Goal: Task Accomplishment & Management: Complete application form

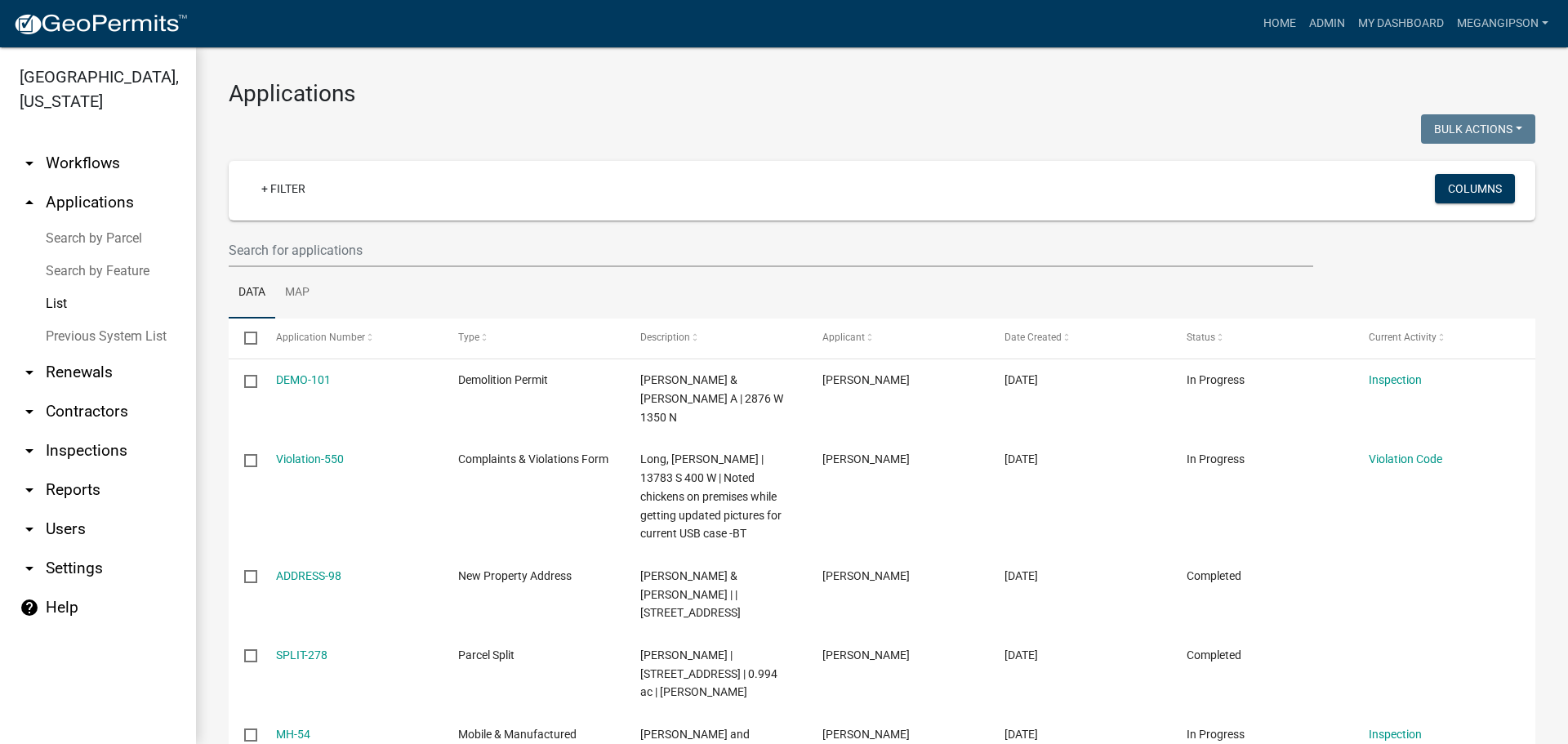
select select "3: 100"
click at [342, 257] on input "text" at bounding box center [770, 250] width 1084 height 34
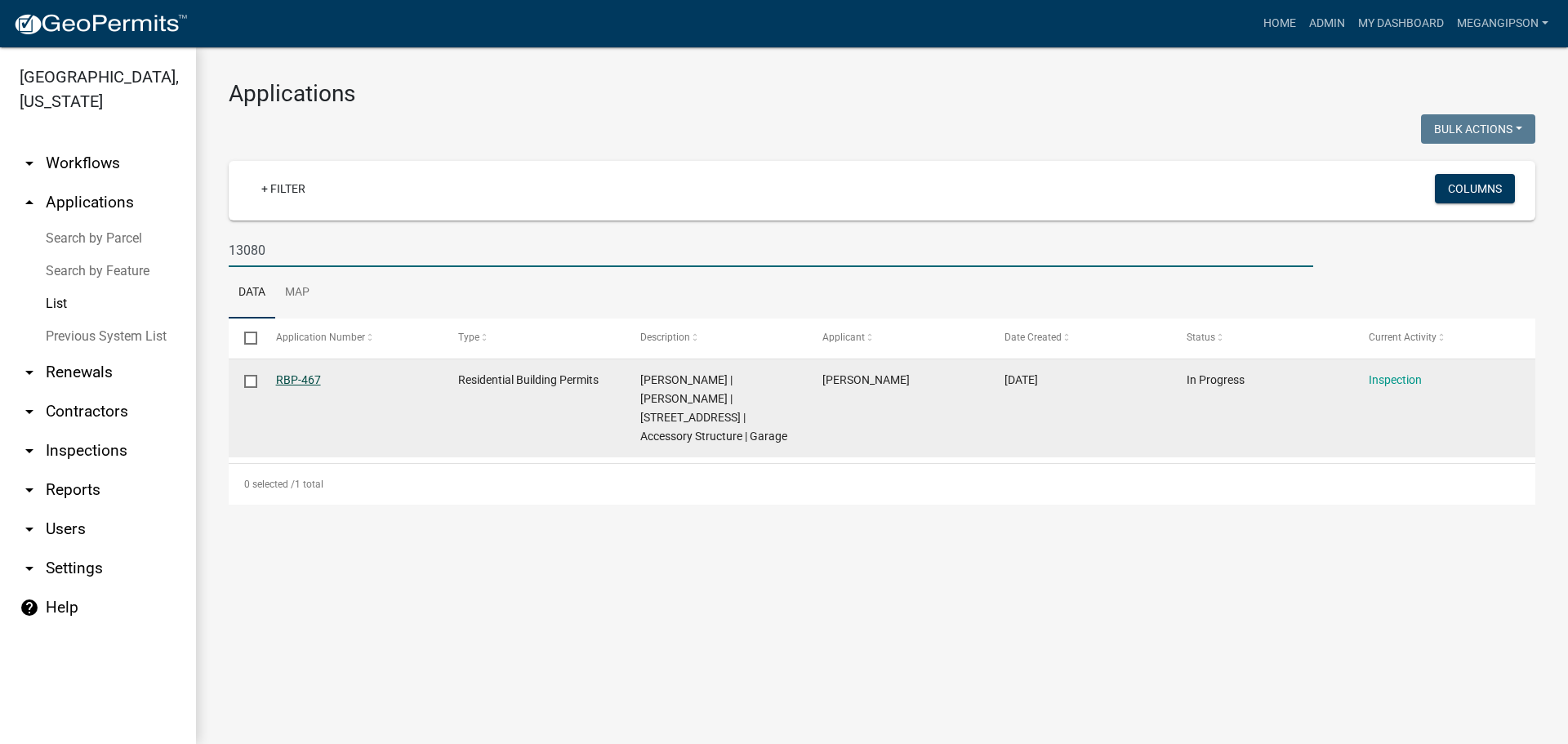
type input "13080"
click at [309, 387] on link "RBP-467" at bounding box center [297, 379] width 45 height 13
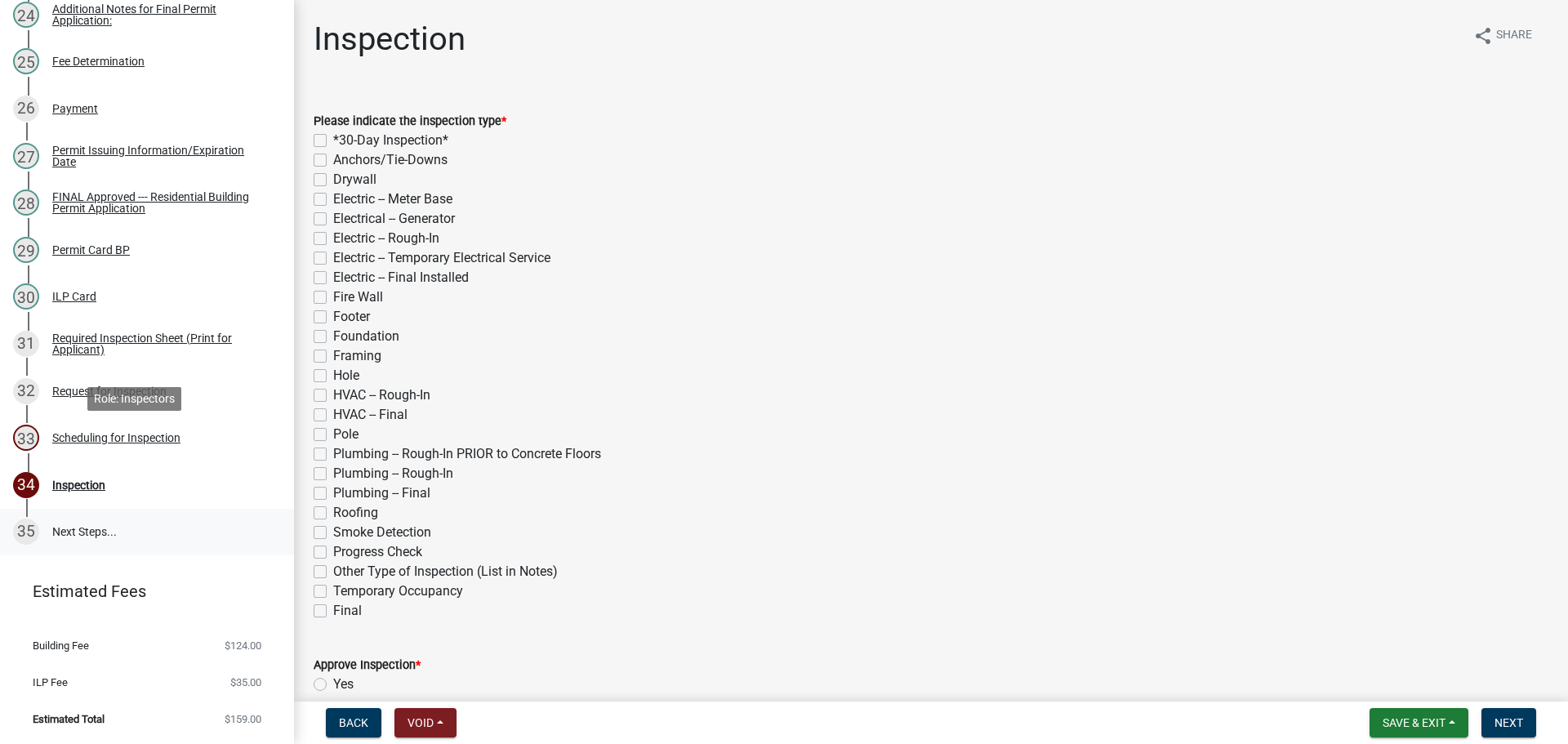
scroll to position [1608, 0]
click at [145, 386] on div "Request for Inspection" at bounding box center [109, 391] width 115 height 12
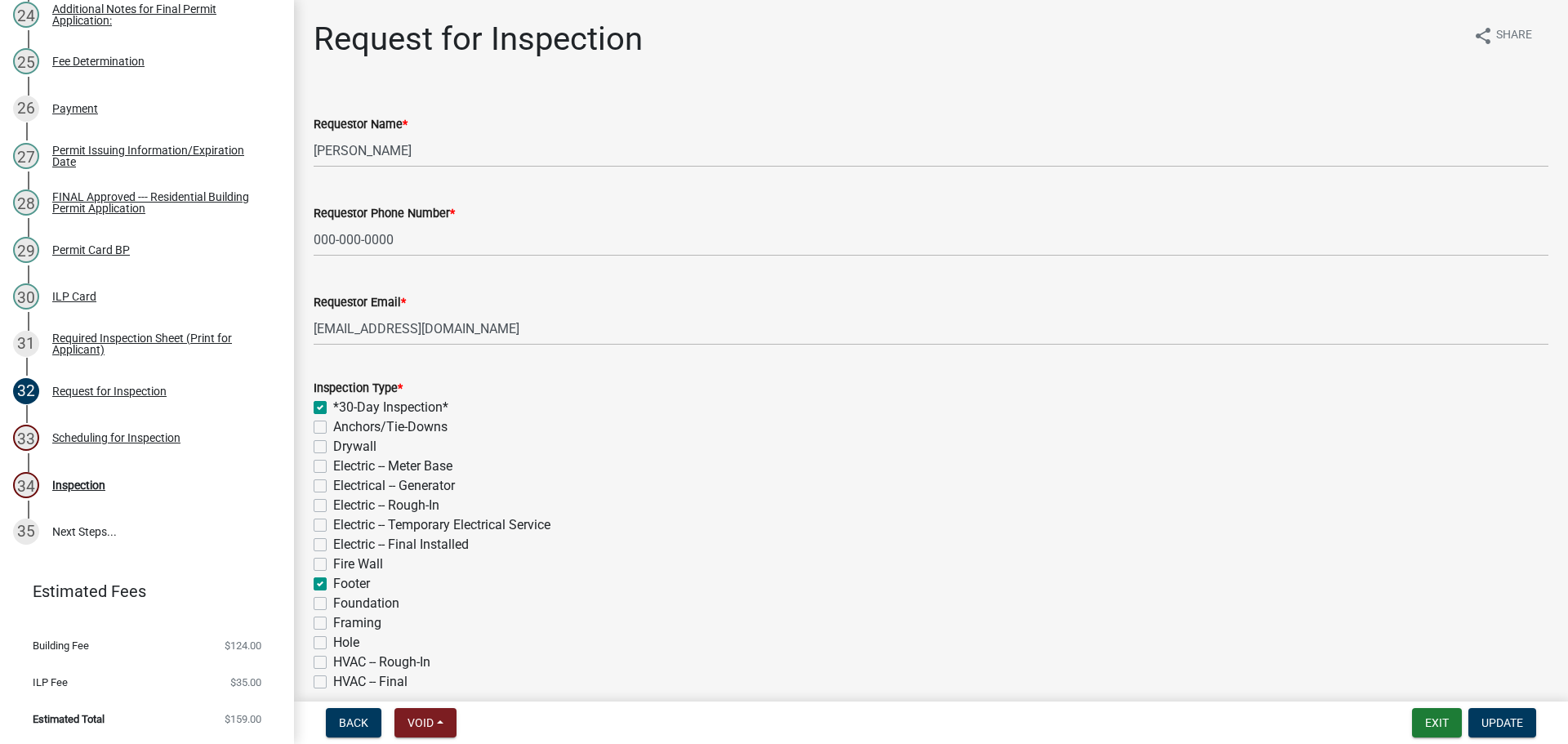
click at [333, 417] on label "*30-Day Inspection*" at bounding box center [390, 407] width 116 height 20
click at [333, 408] on input "*30-Day Inspection*" at bounding box center [338, 403] width 11 height 11
checkbox input "false"
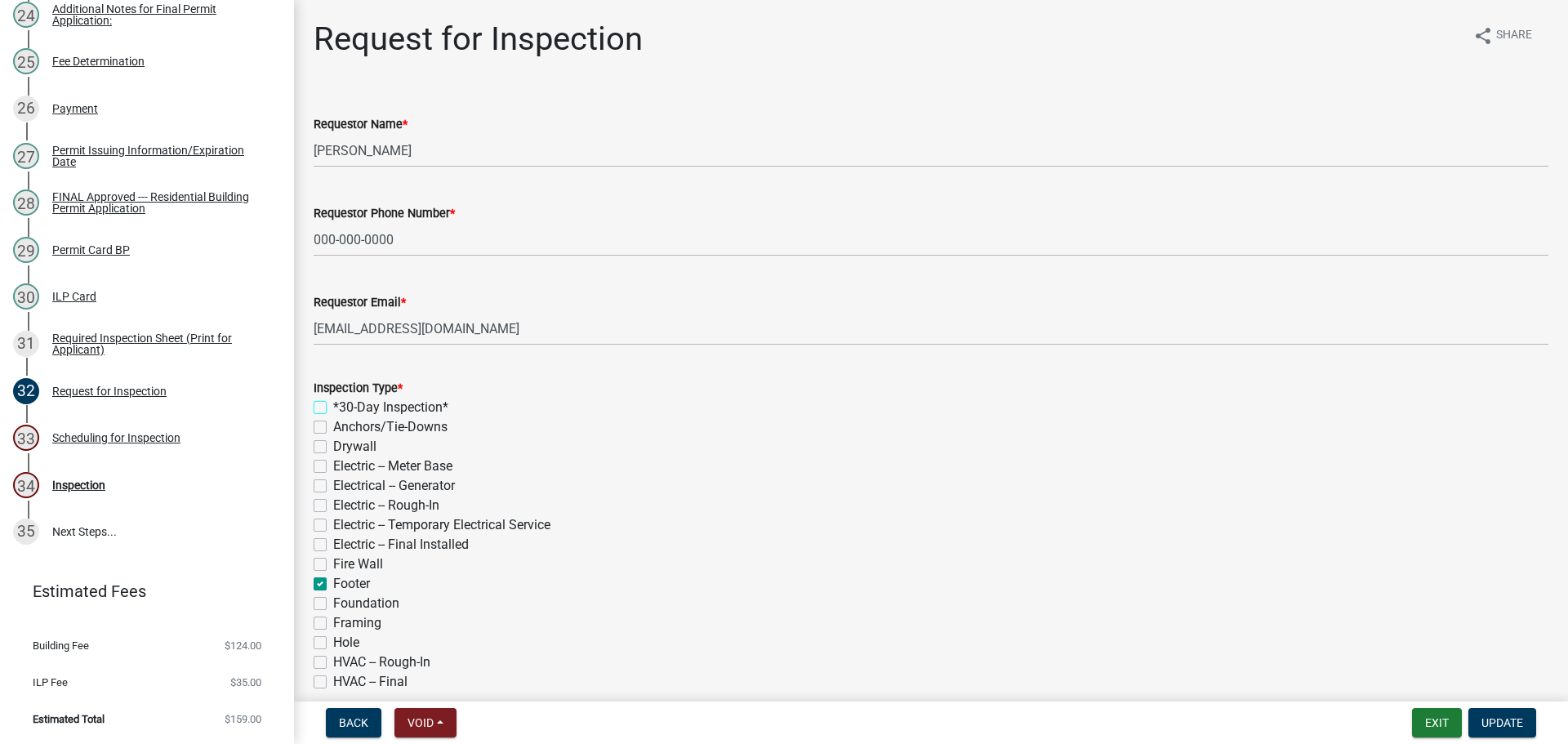
checkbox input "false"
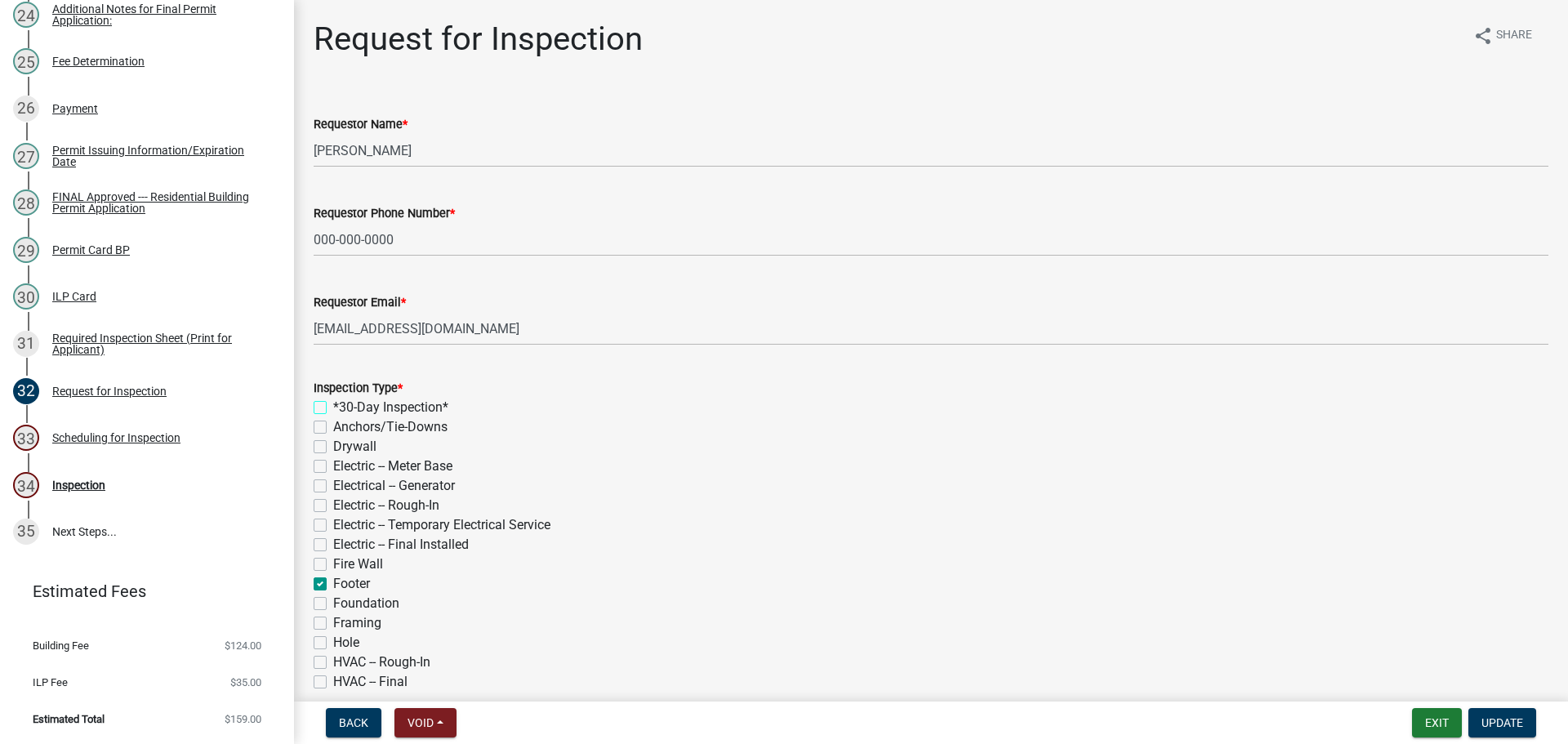
checkbox input "false"
checkbox input "true"
checkbox input "false"
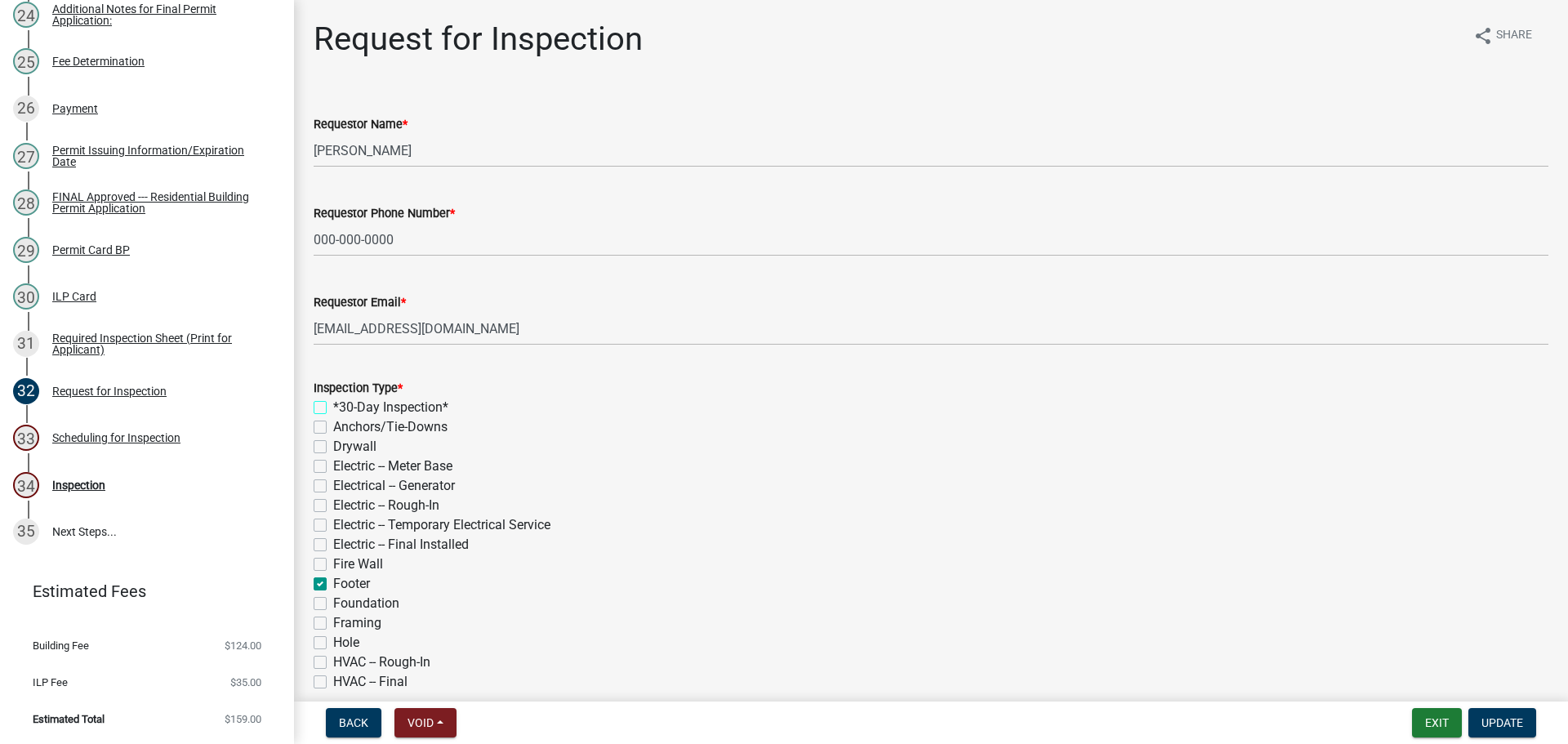
checkbox input "false"
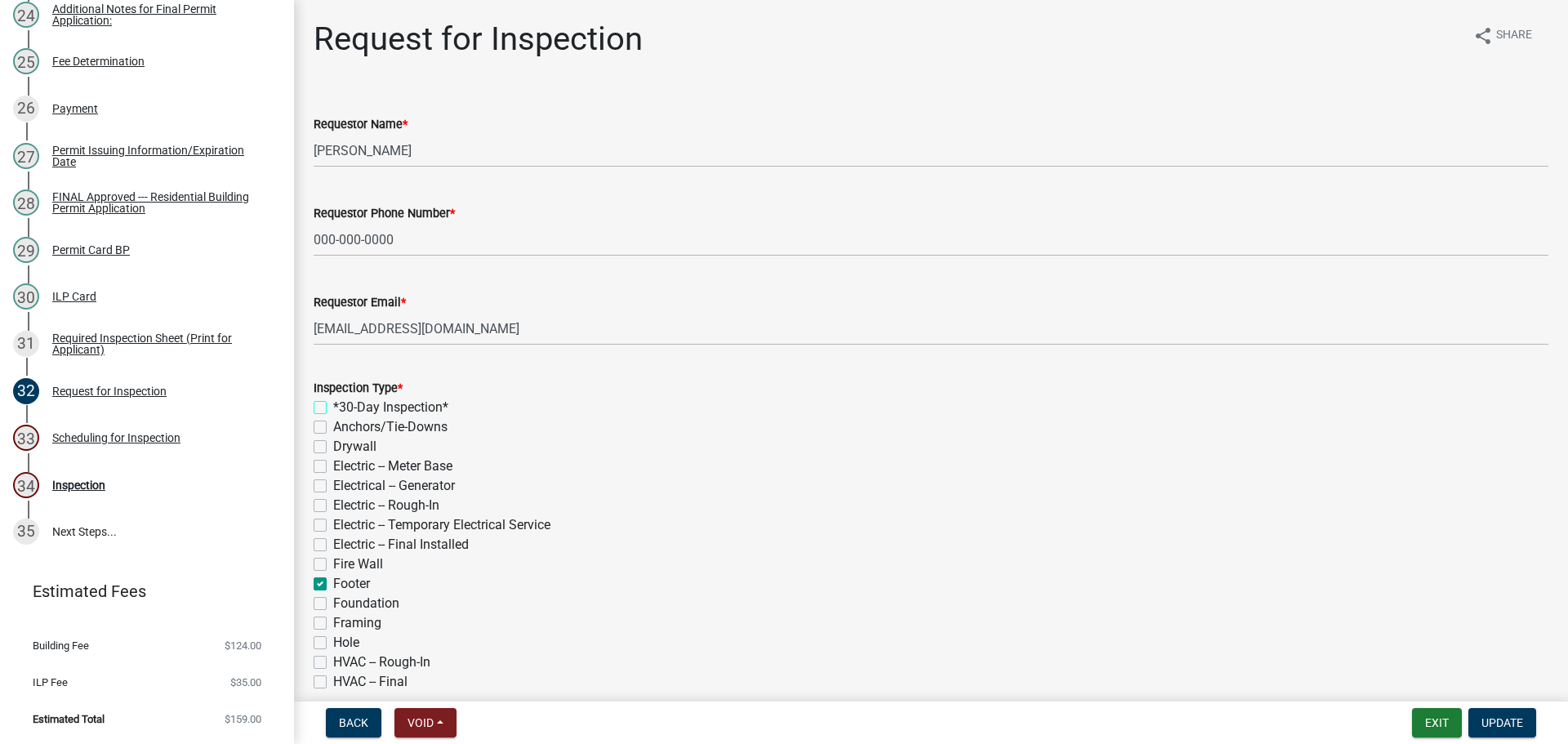
checkbox input "false"
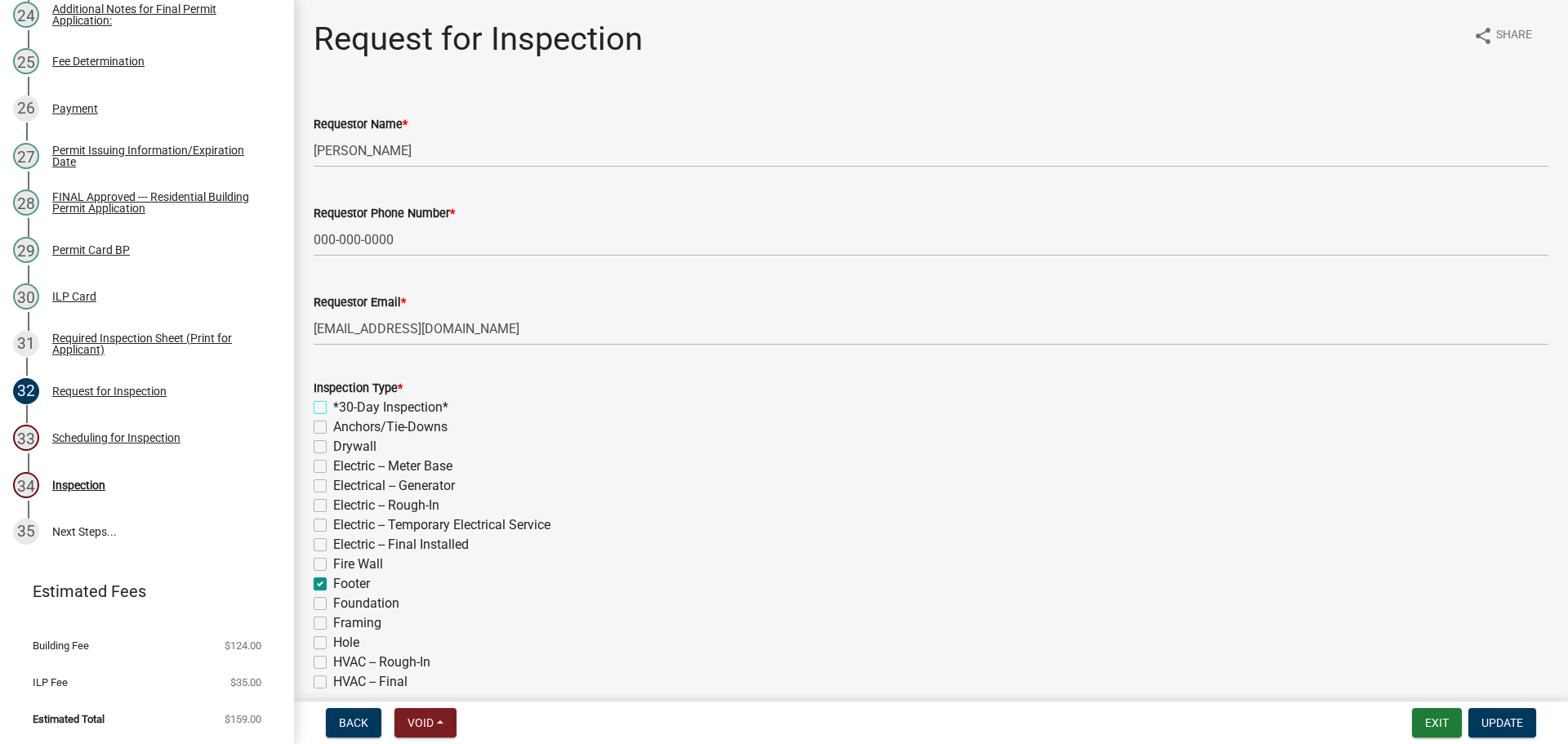
checkbox input "false"
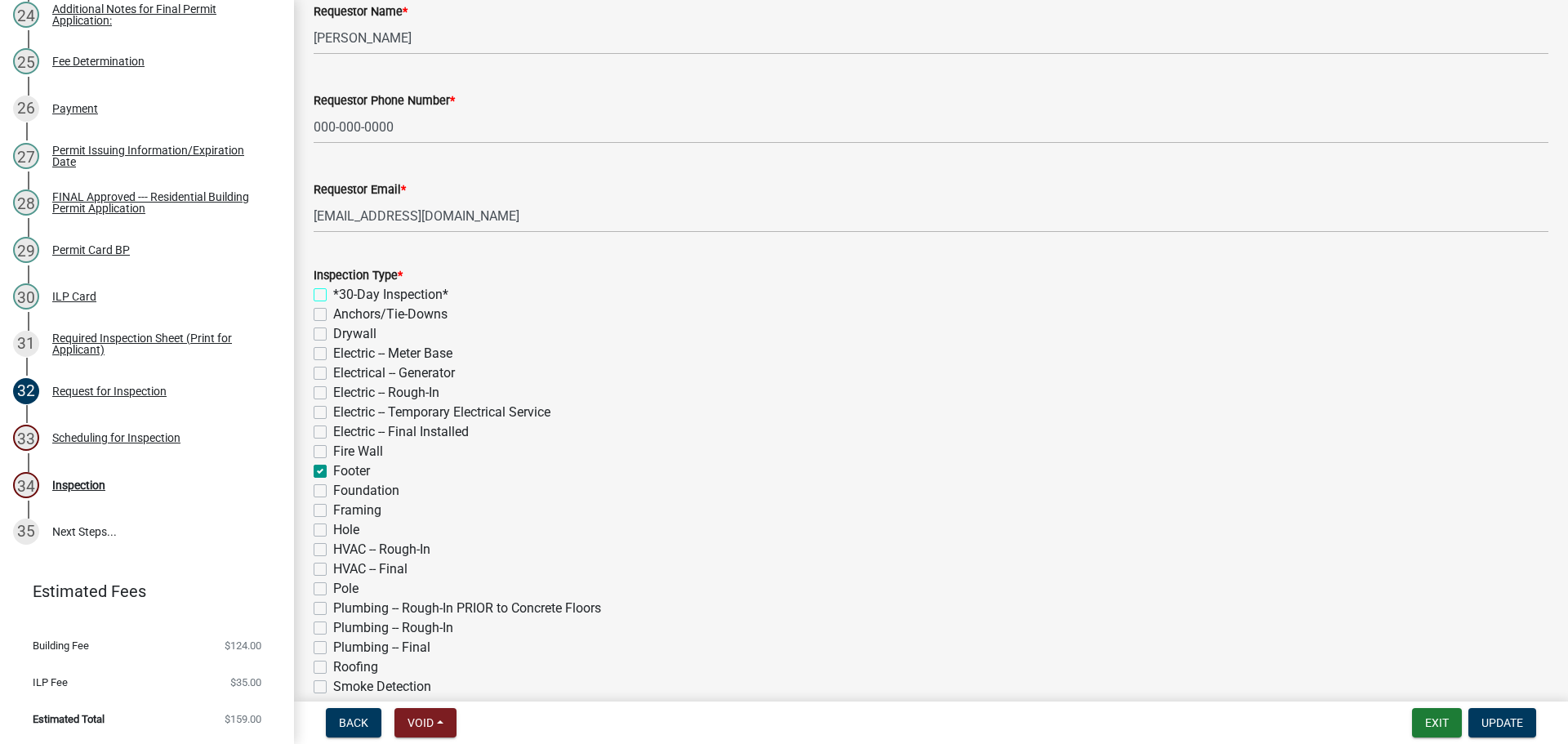
scroll to position [408, 0]
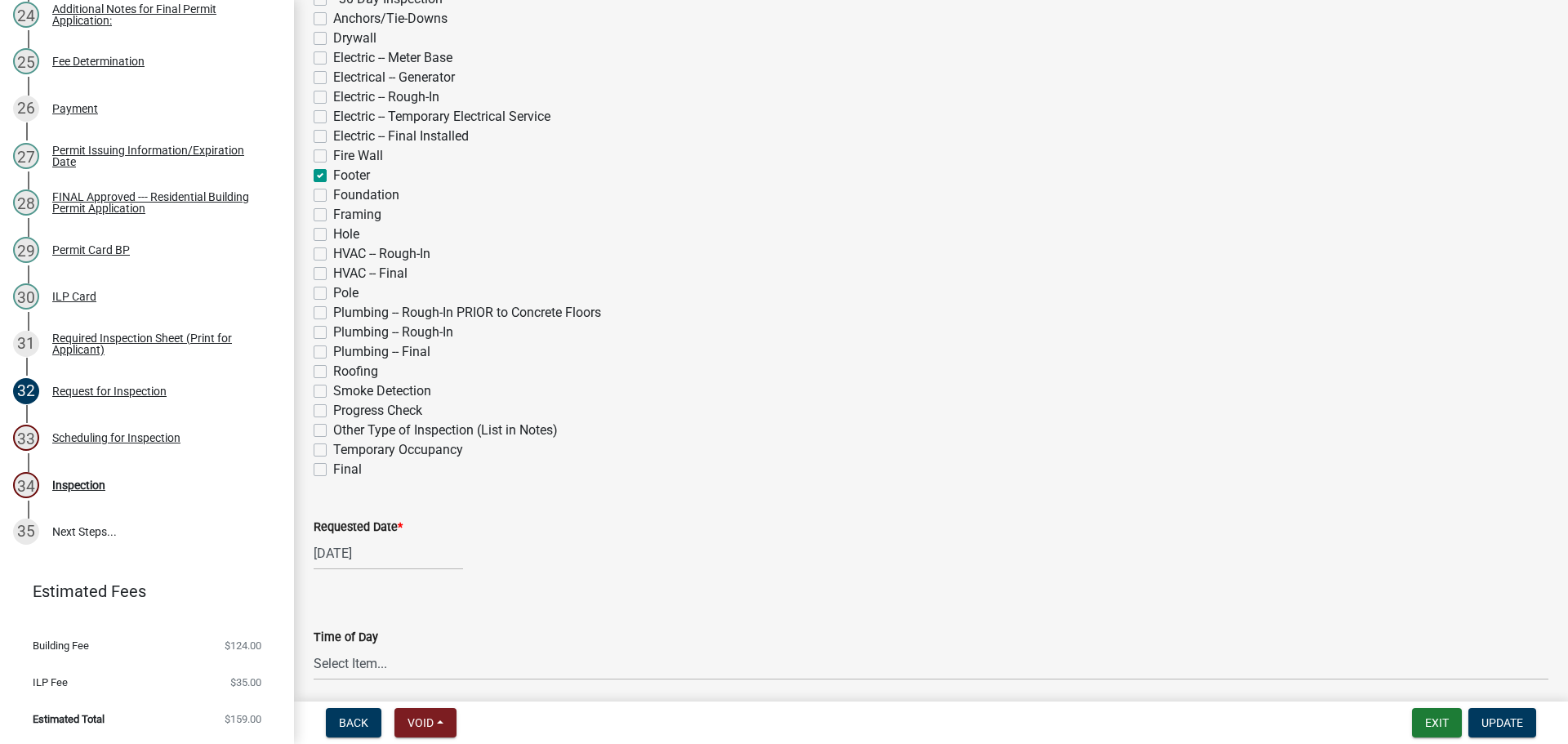
click at [333, 323] on label "Plumbing -- Rough-In PRIOR to Concrete Floors" at bounding box center [467, 313] width 267 height 20
click at [333, 314] on input "Plumbing -- Rough-In PRIOR to Concrete Floors" at bounding box center [338, 308] width 11 height 11
checkbox input "true"
checkbox input "false"
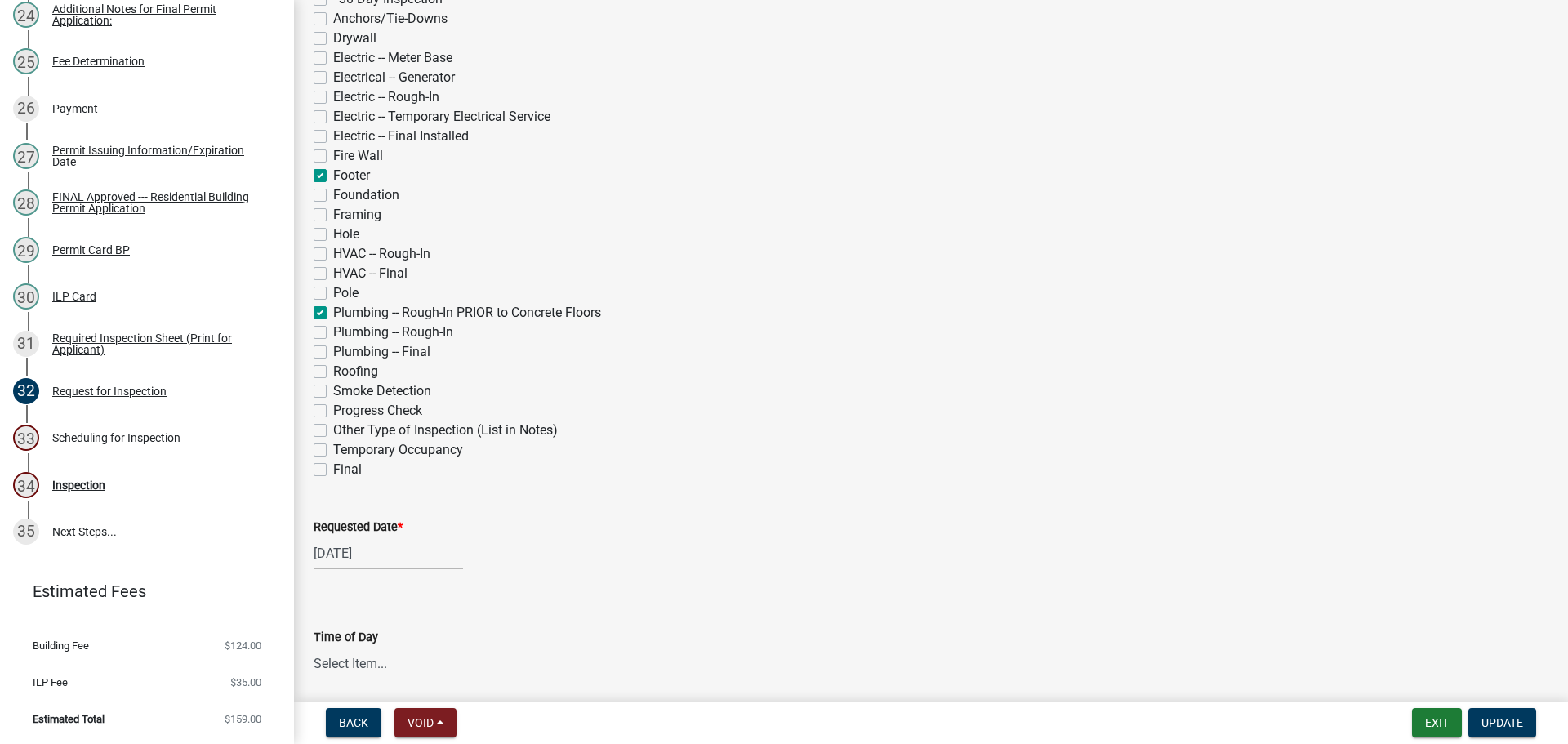
checkbox input "false"
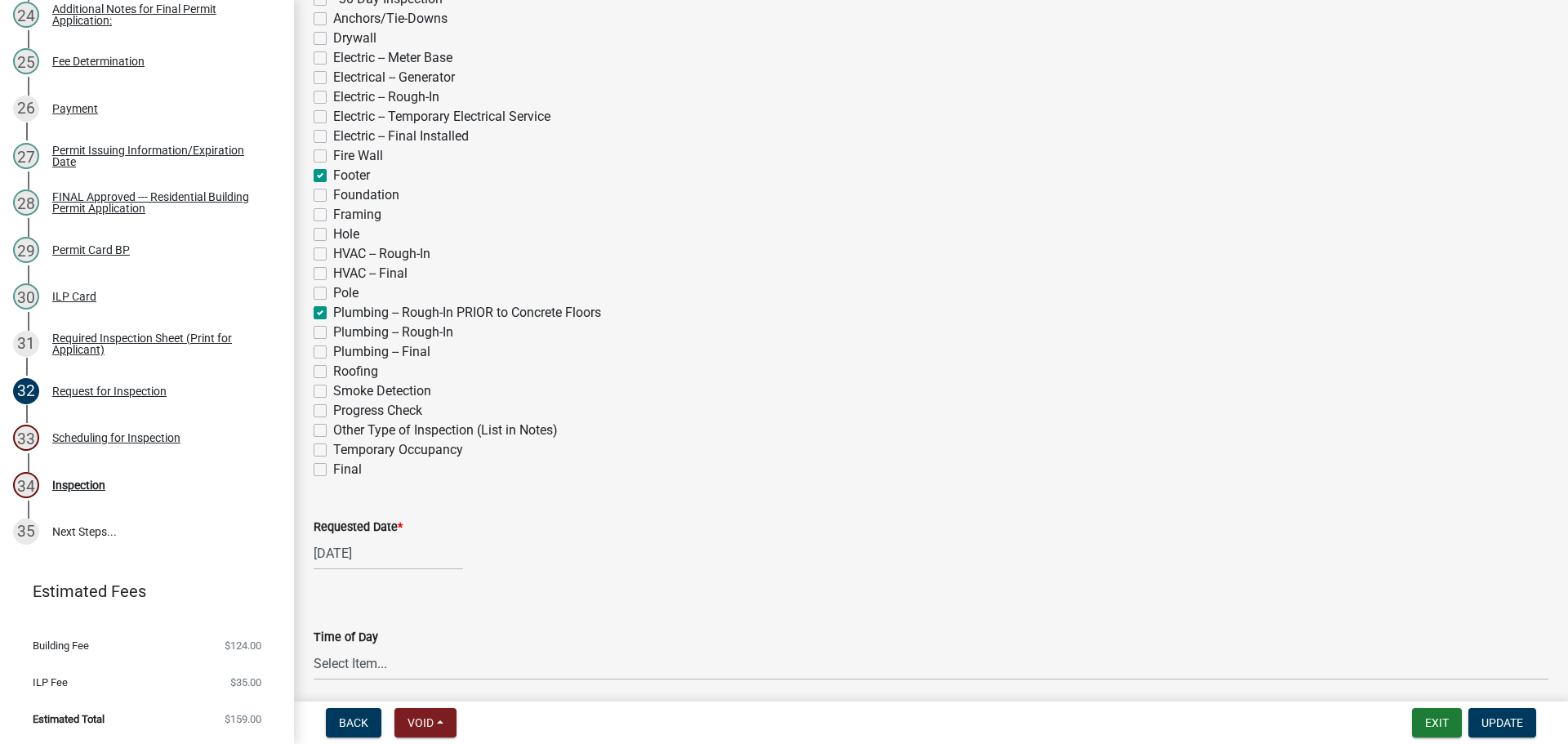
checkbox input "false"
checkbox input "true"
checkbox input "false"
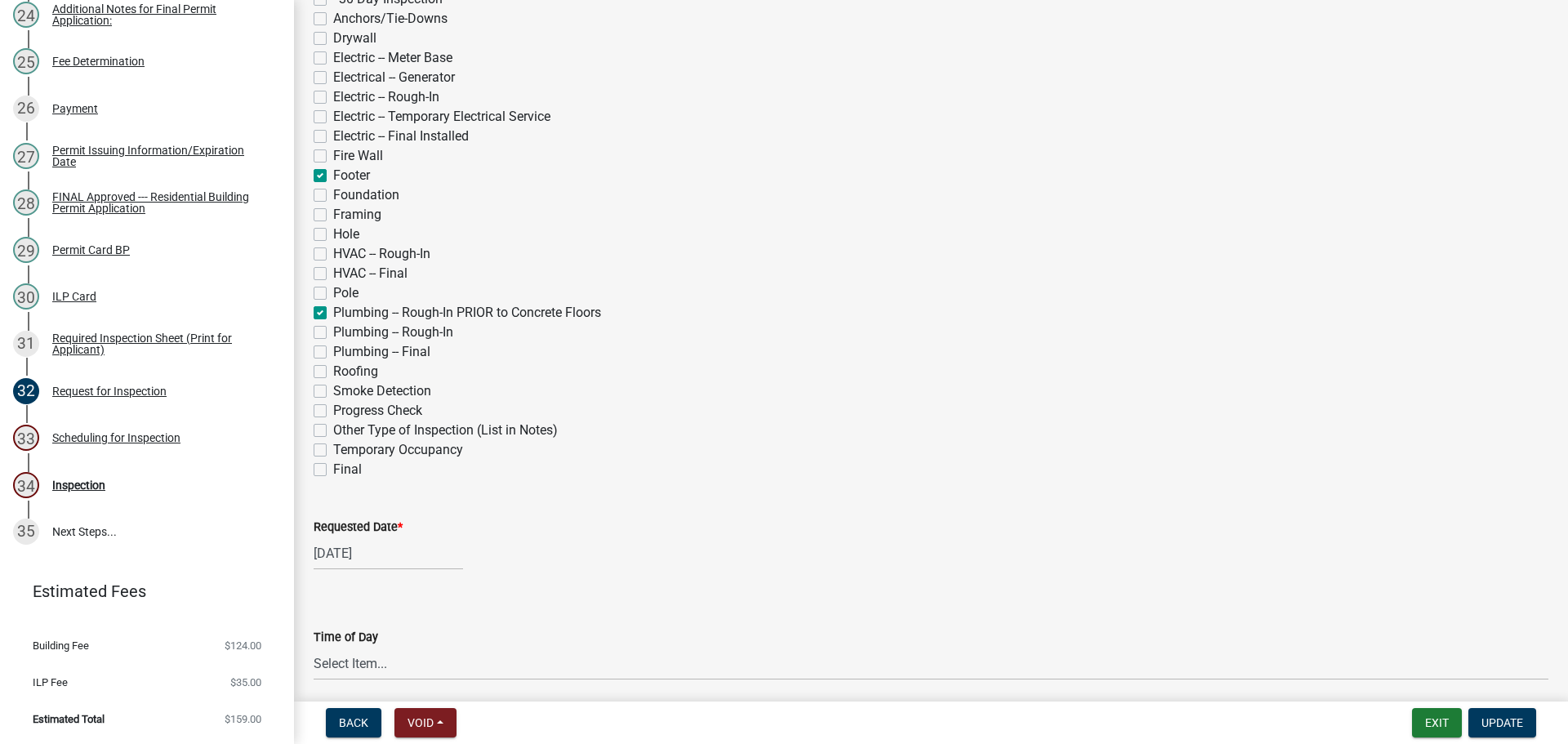
checkbox input "false"
checkbox input "true"
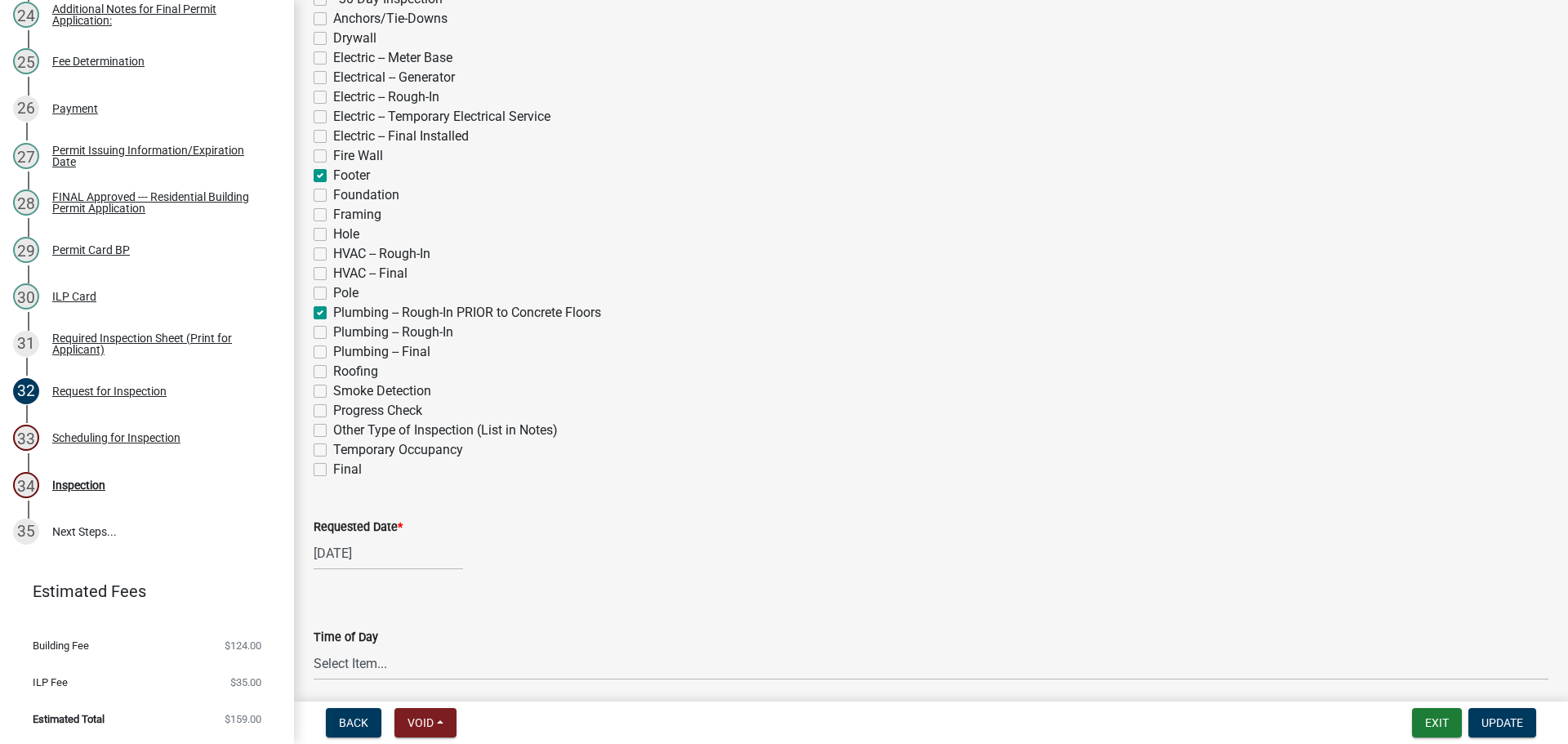
checkbox input "false"
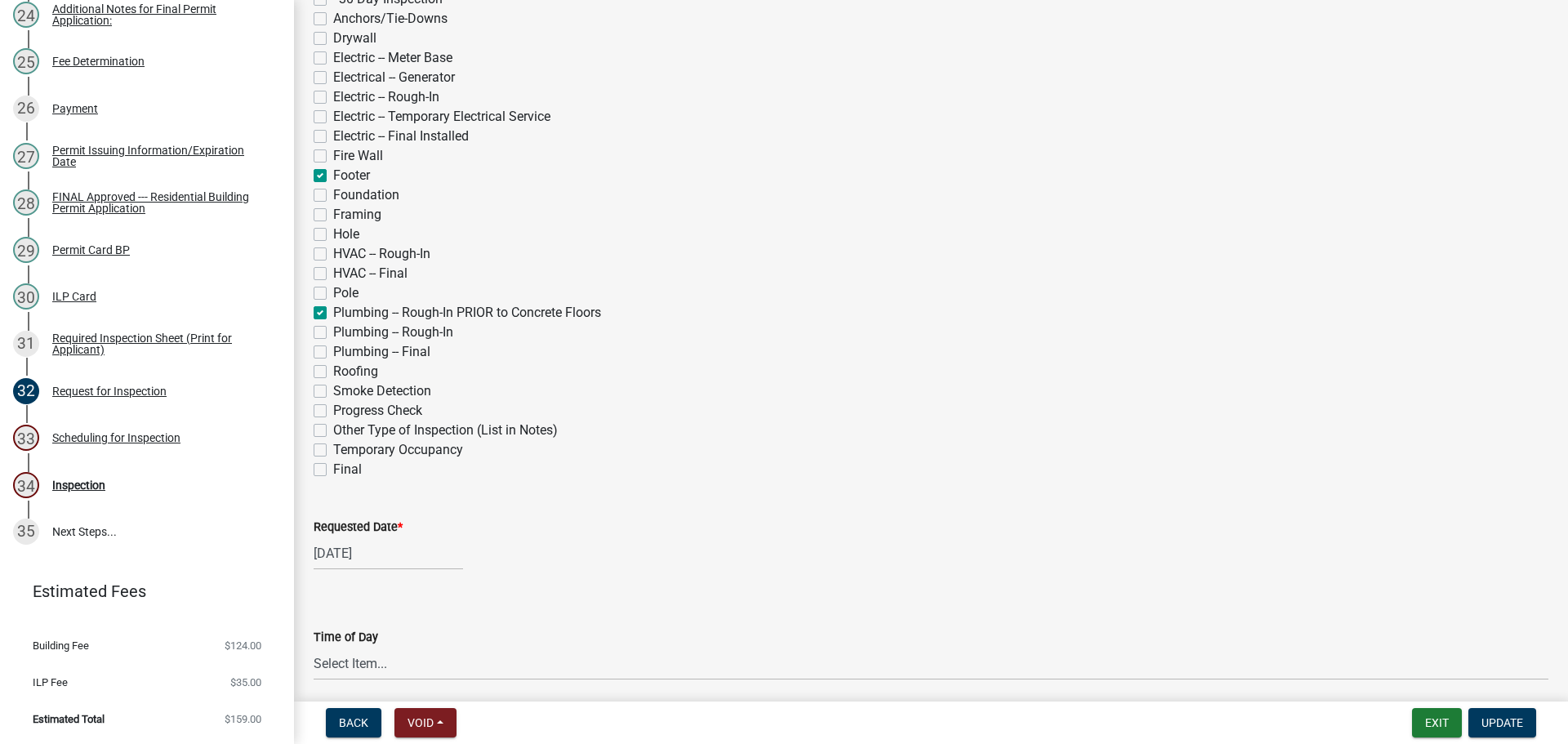
checkbox input "false"
click at [333, 323] on label "Plumbing -- Rough-In PRIOR to Concrete Floors" at bounding box center [467, 313] width 267 height 20
click at [333, 314] on input "Plumbing -- Rough-In PRIOR to Concrete Floors" at bounding box center [338, 308] width 11 height 11
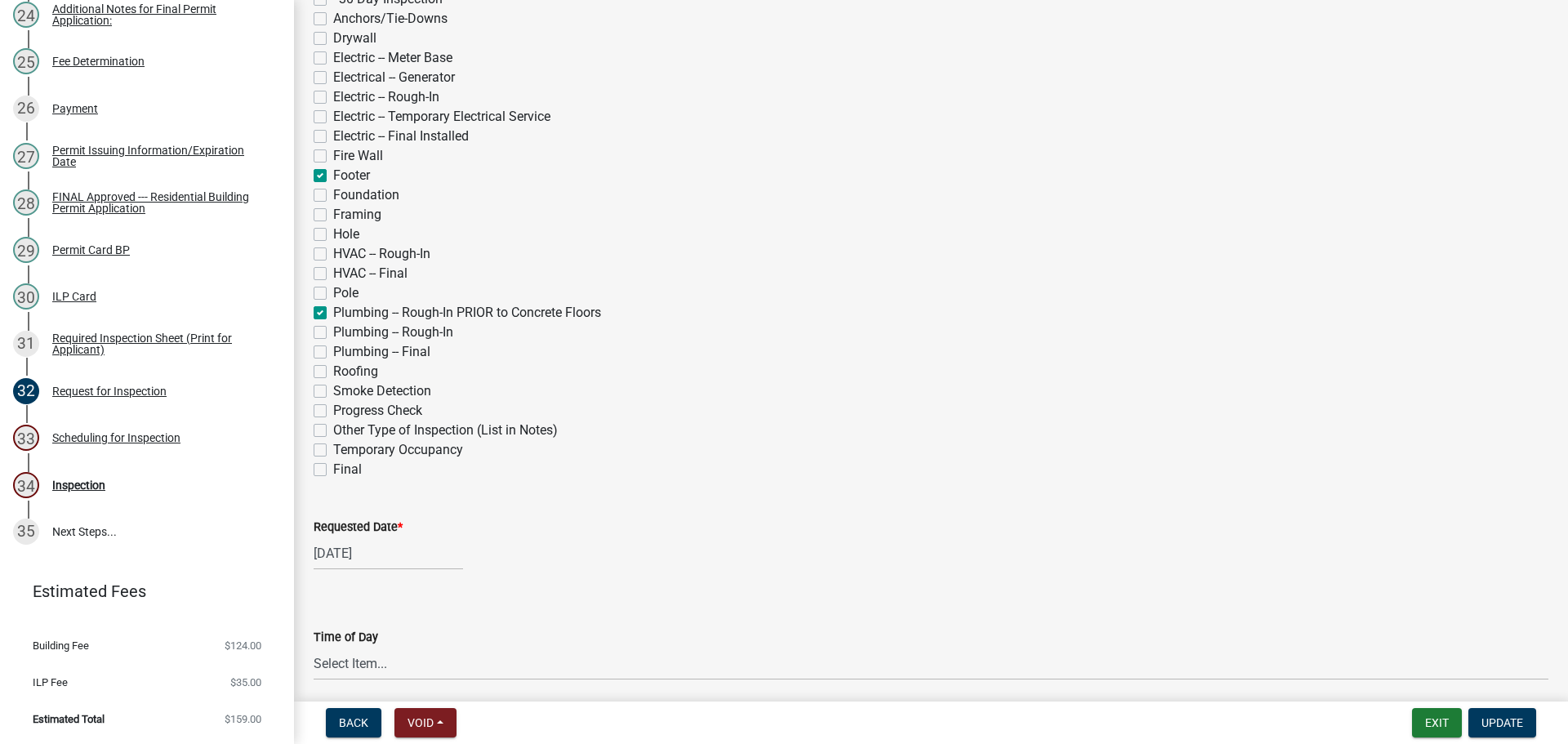
checkbox input "false"
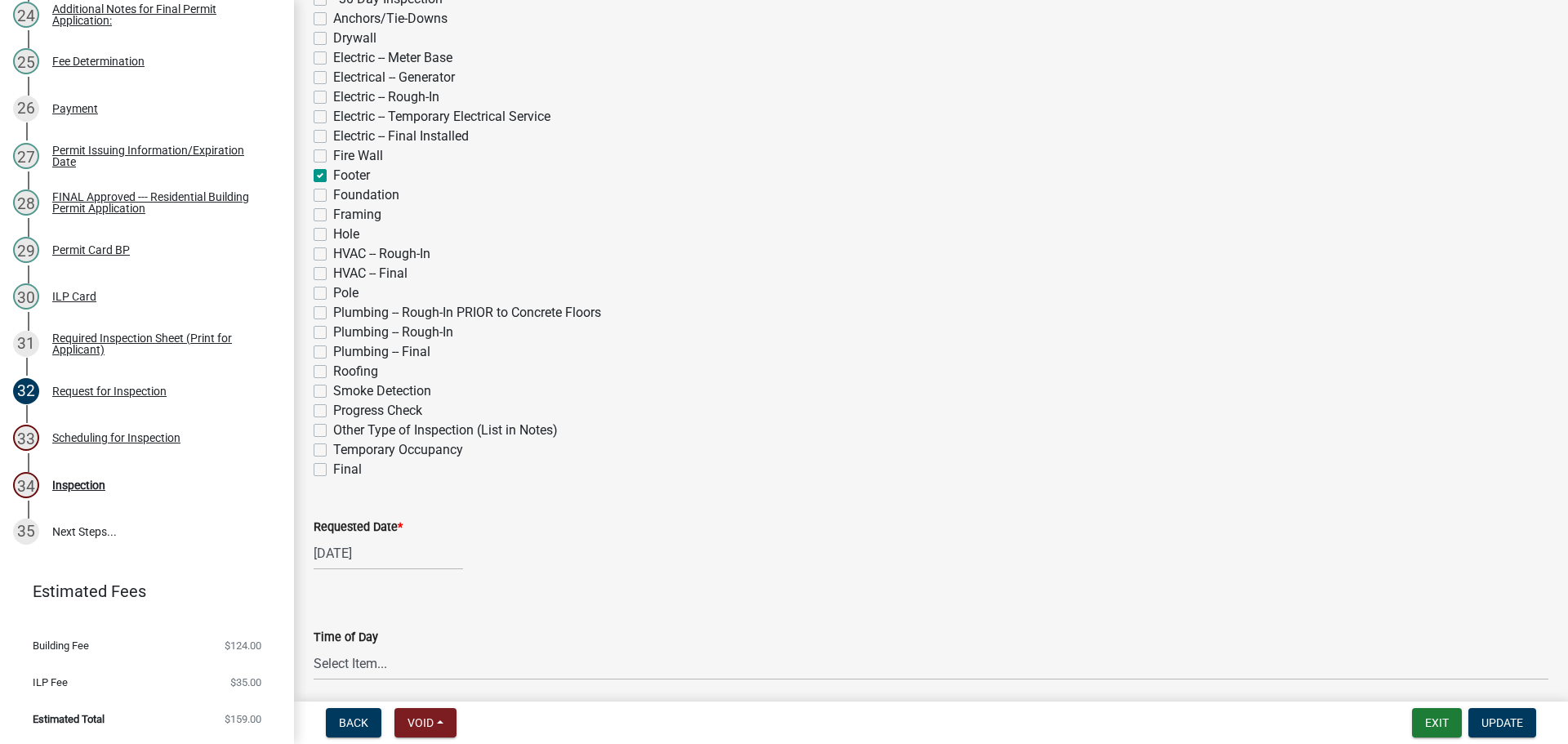
checkbox input "false"
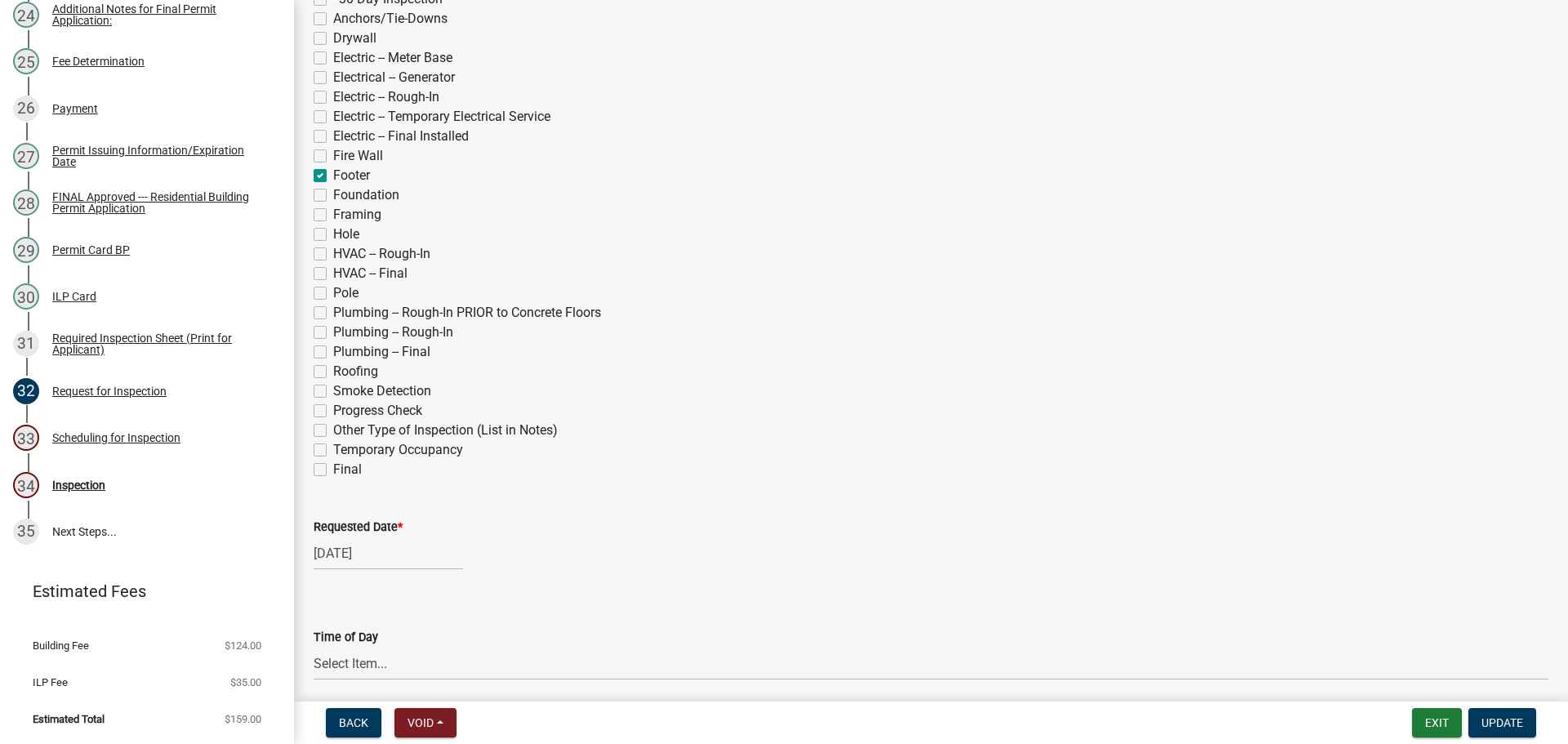
checkbox input "true"
checkbox input "false"
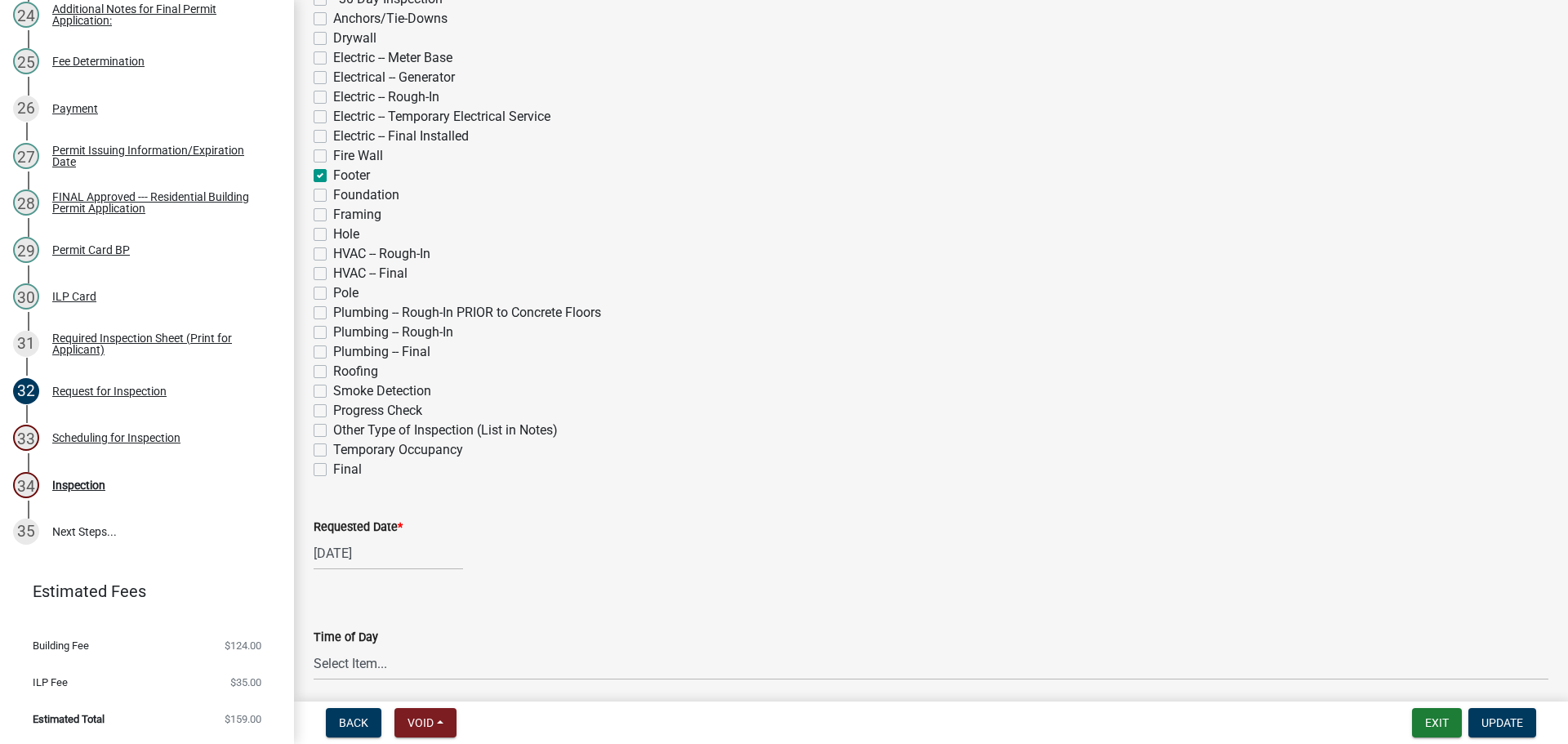
checkbox input "false"
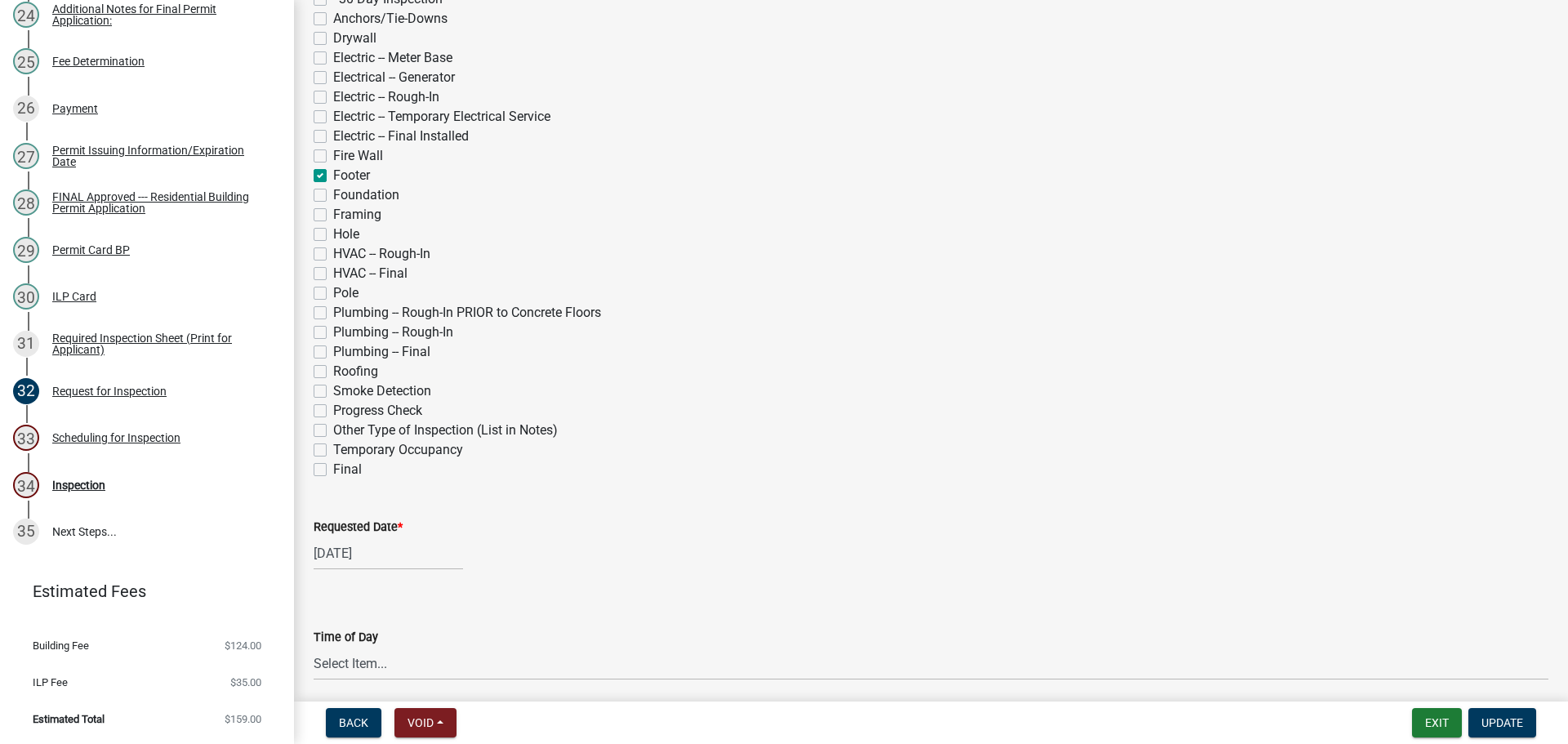
checkbox input "false"
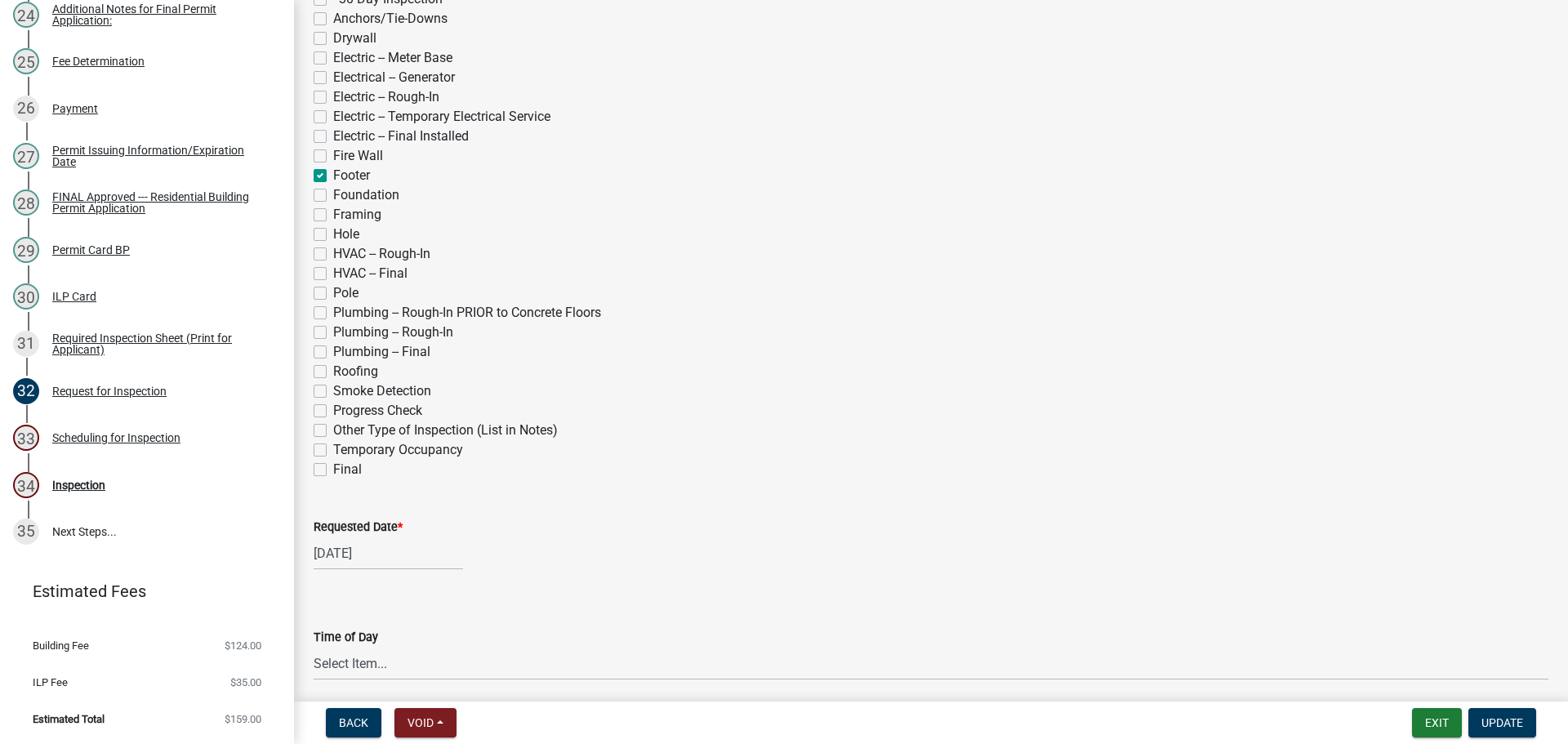
checkbox input "false"
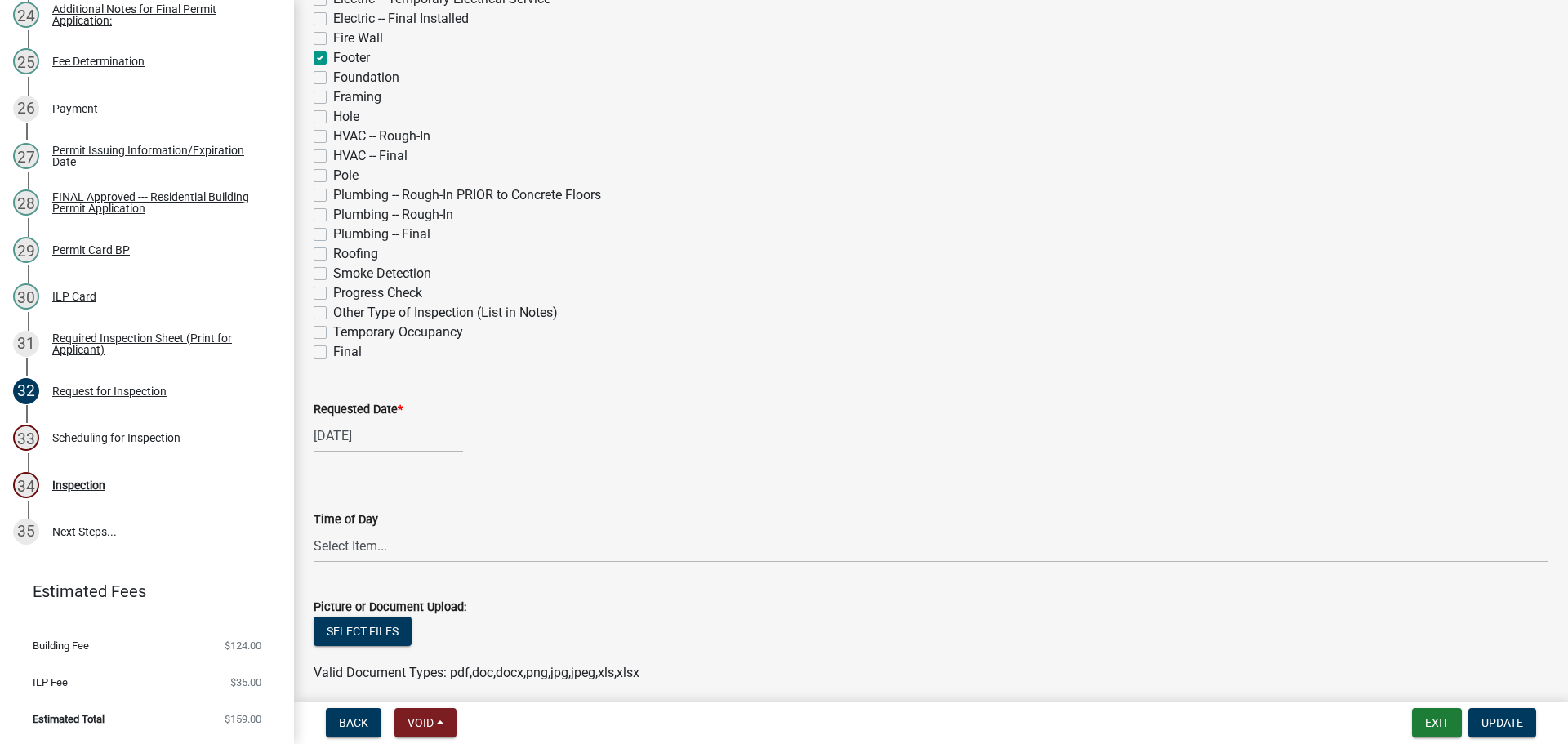
scroll to position [653, 0]
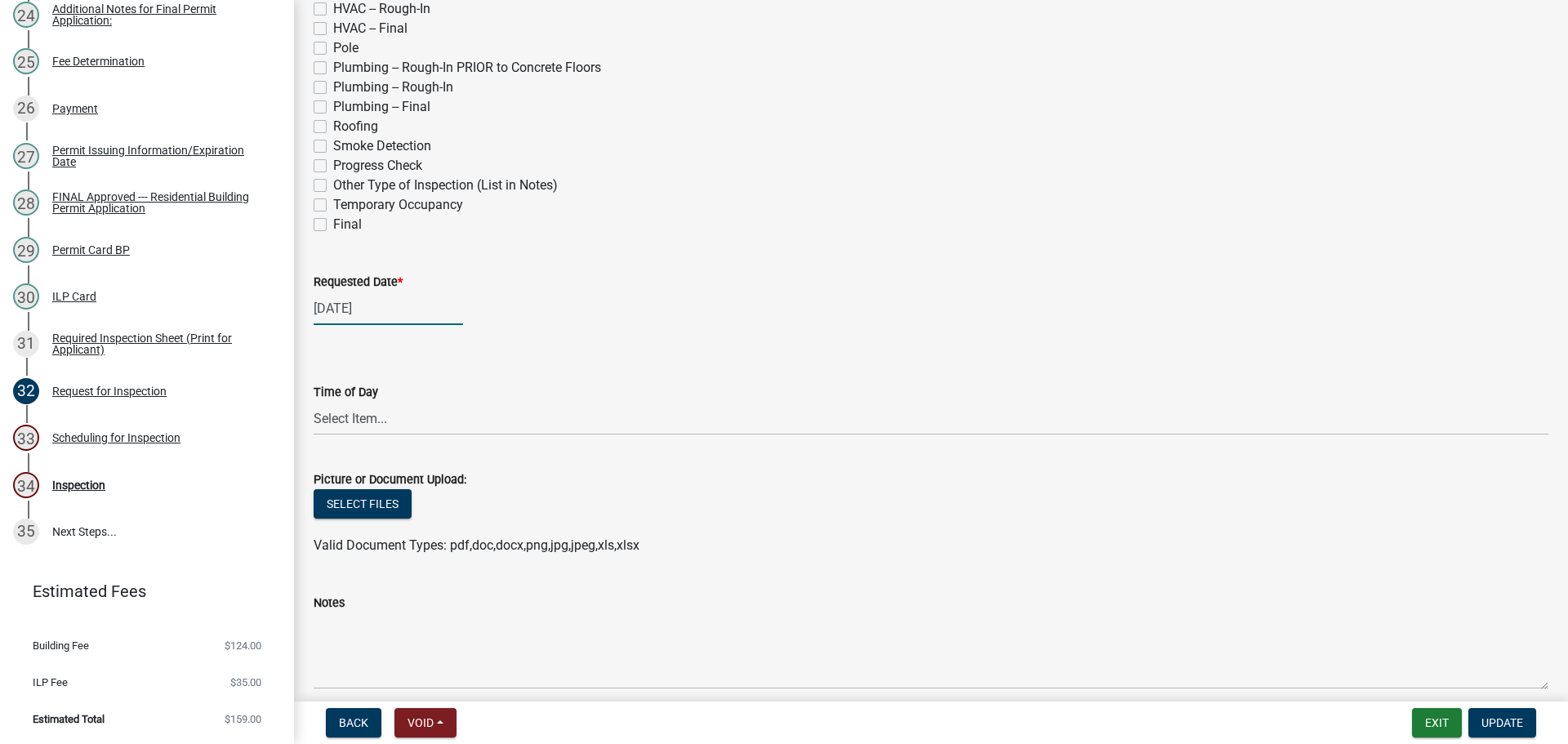
click at [362, 325] on div "[DATE]" at bounding box center [388, 307] width 149 height 34
select select "8"
select select "2025"
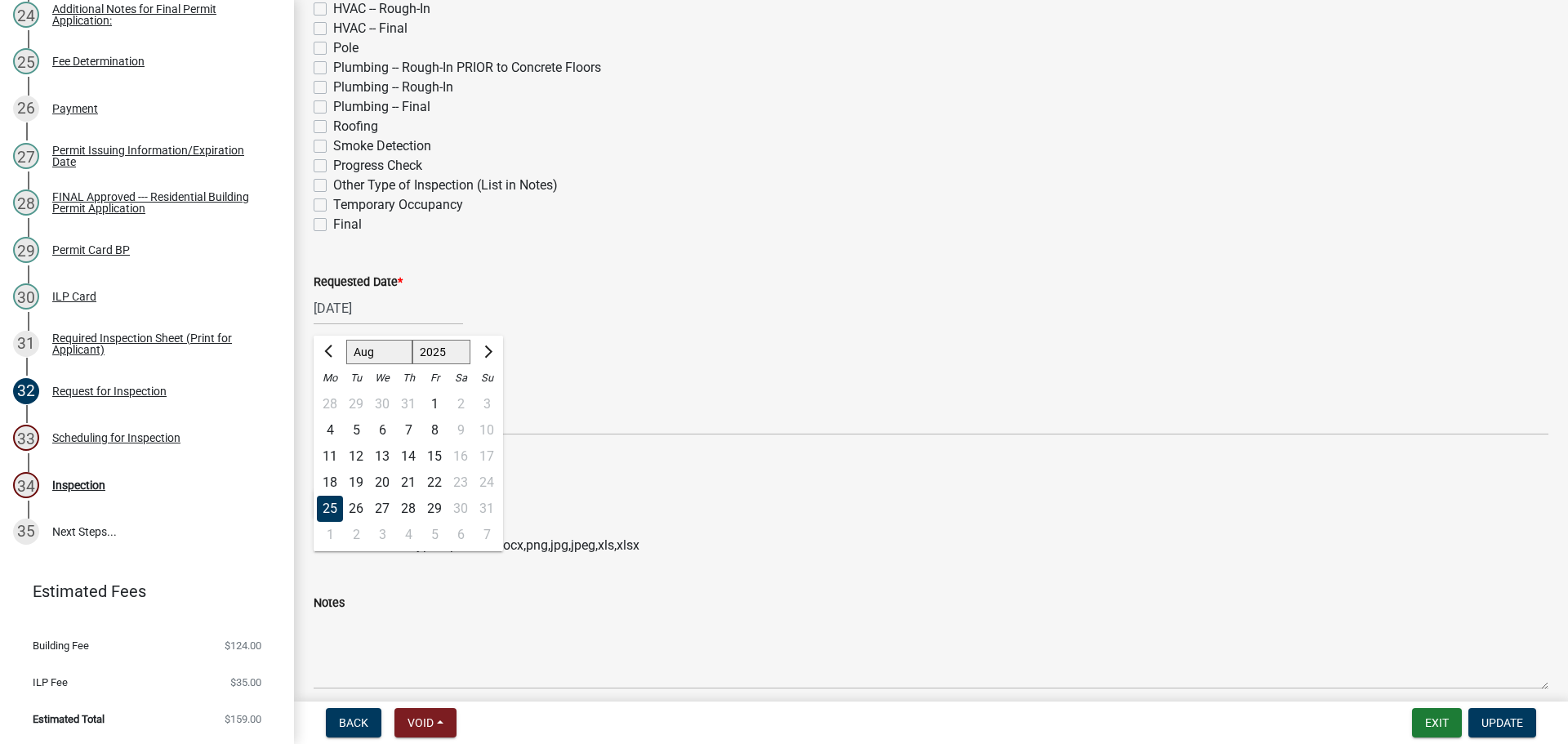
click at [389, 496] on div "20" at bounding box center [382, 482] width 26 height 26
type input "[DATE]"
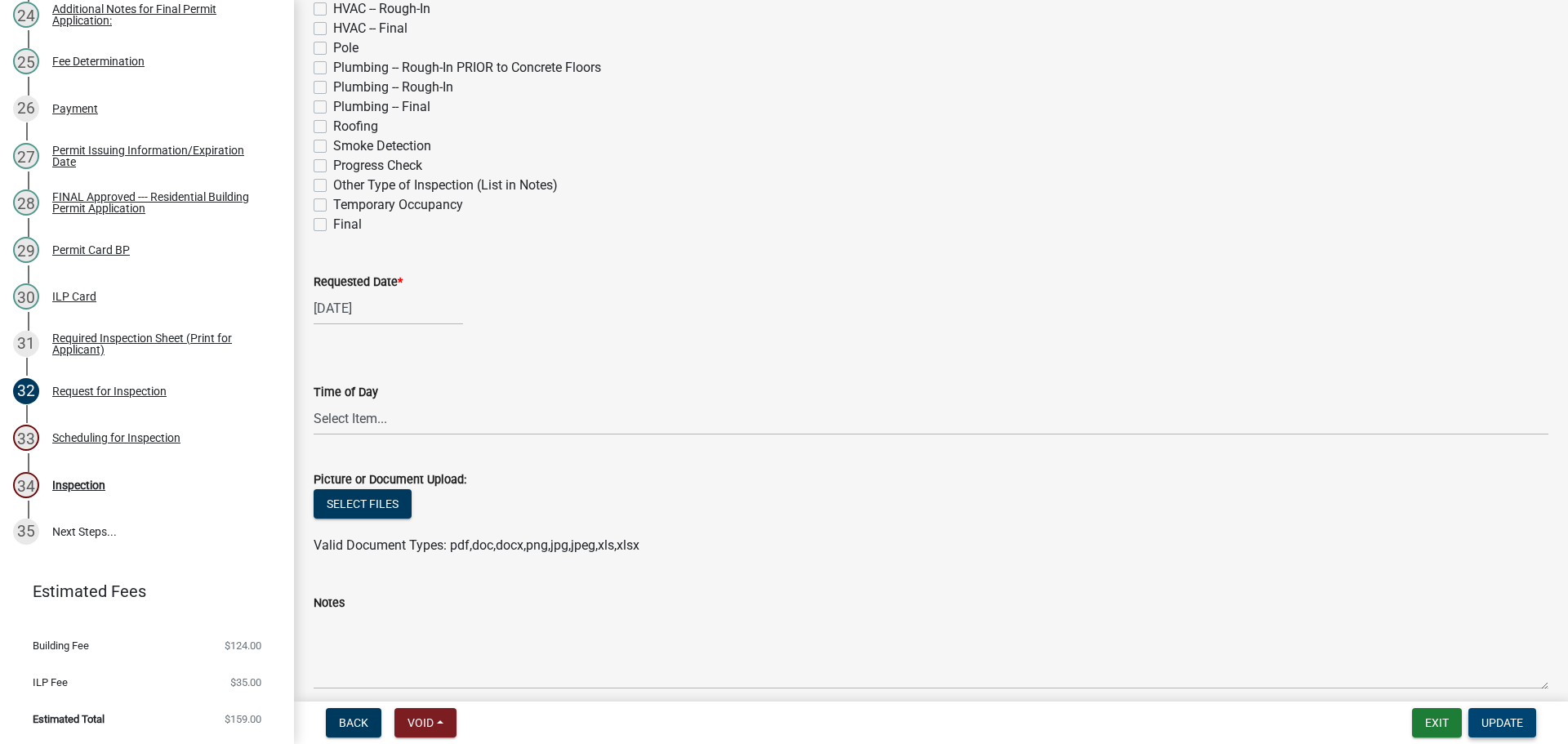
click at [1491, 717] on span "Update" at bounding box center [1503, 722] width 42 height 13
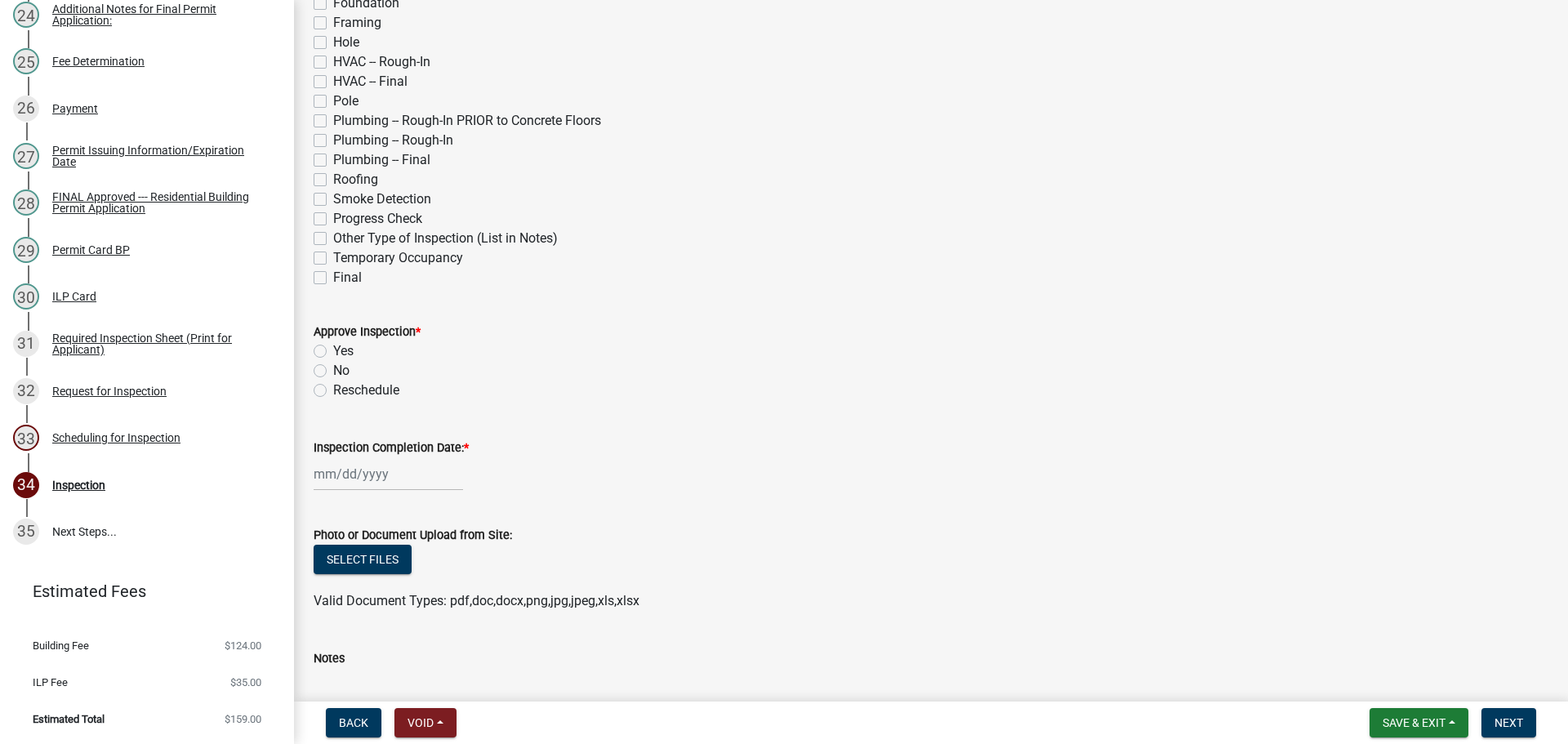
scroll to position [598, 0]
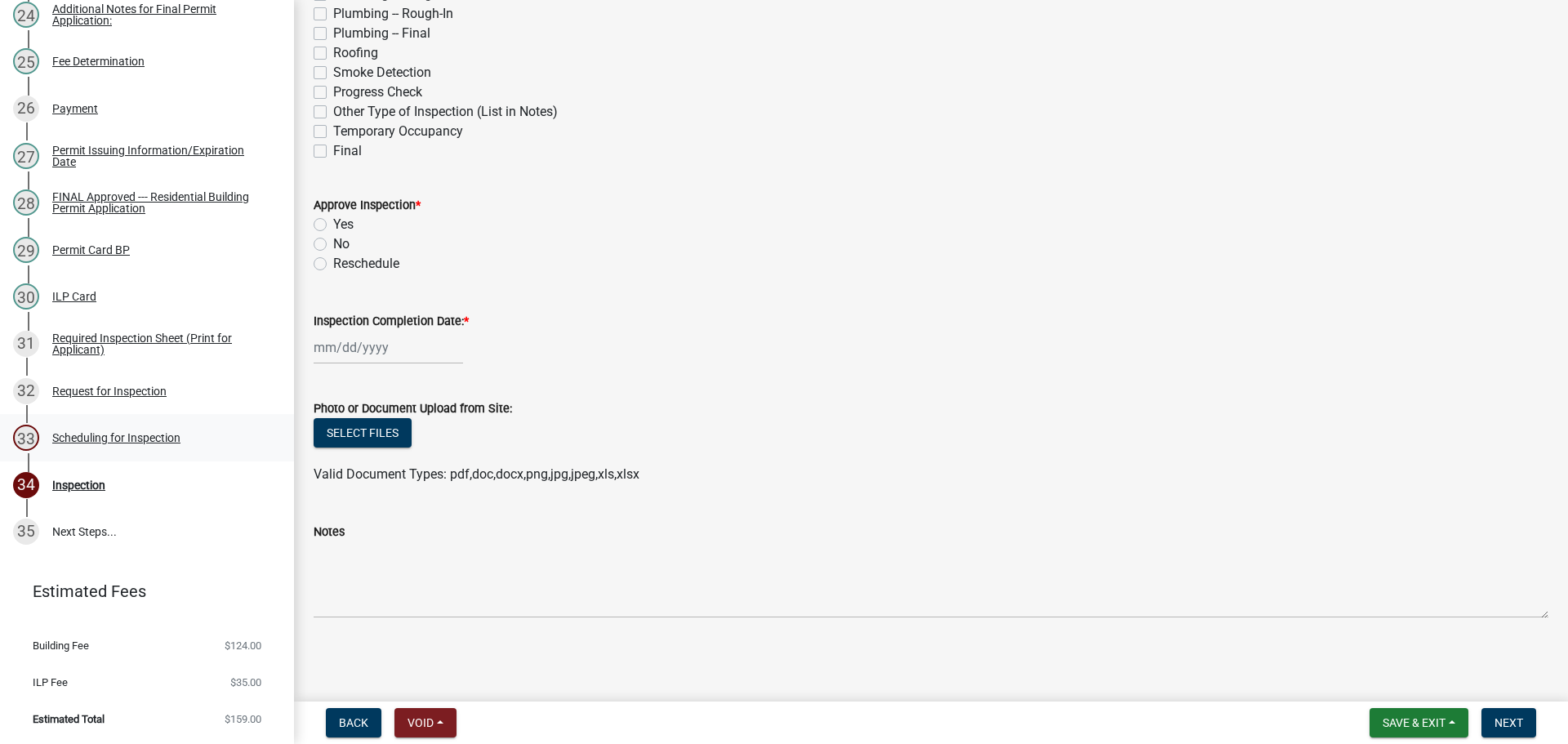
click at [120, 425] on div "33 Scheduling for Inspection" at bounding box center [140, 437] width 255 height 26
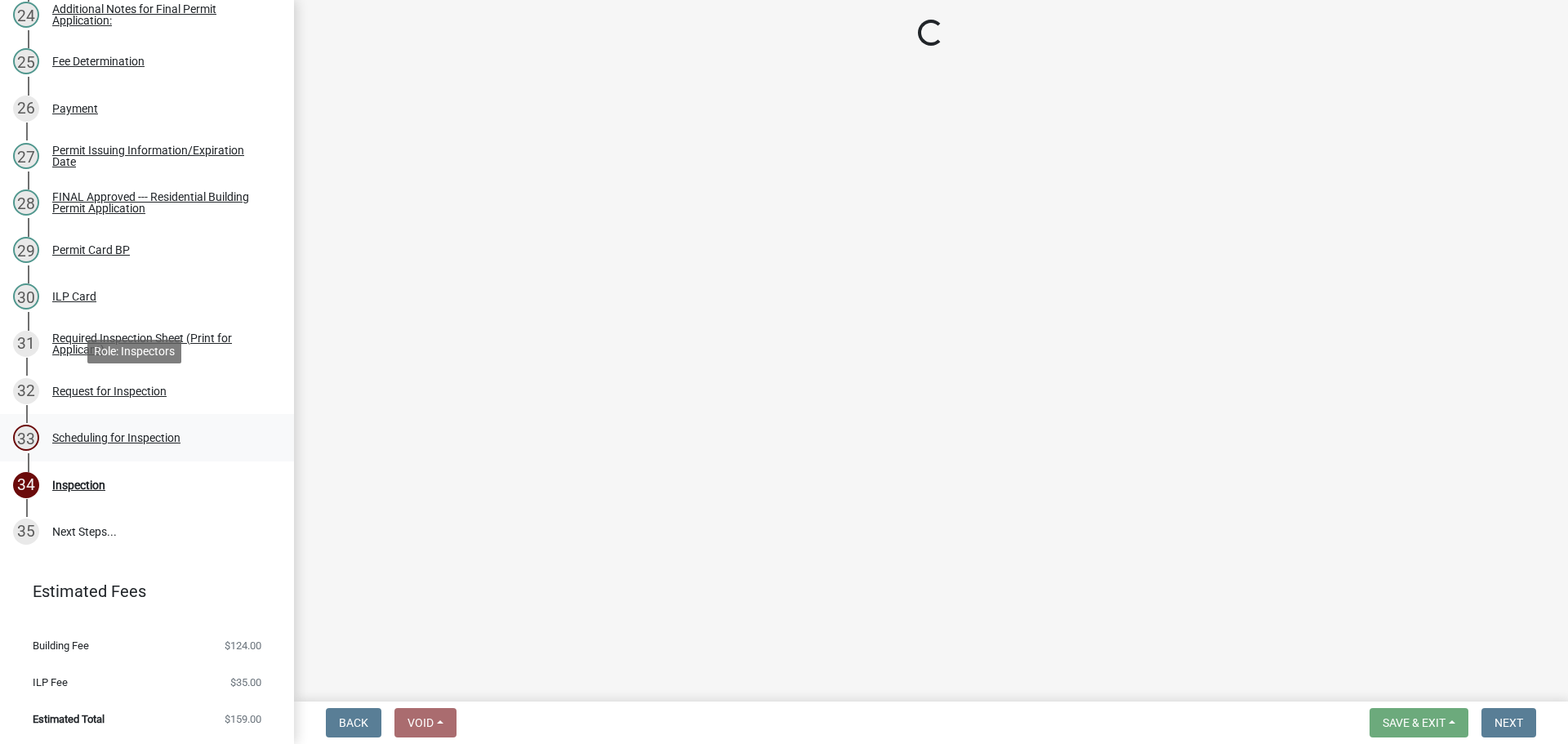
scroll to position [0, 0]
select select "25b75ae6-03c7-4280-9b34-fcf63005d5e5"
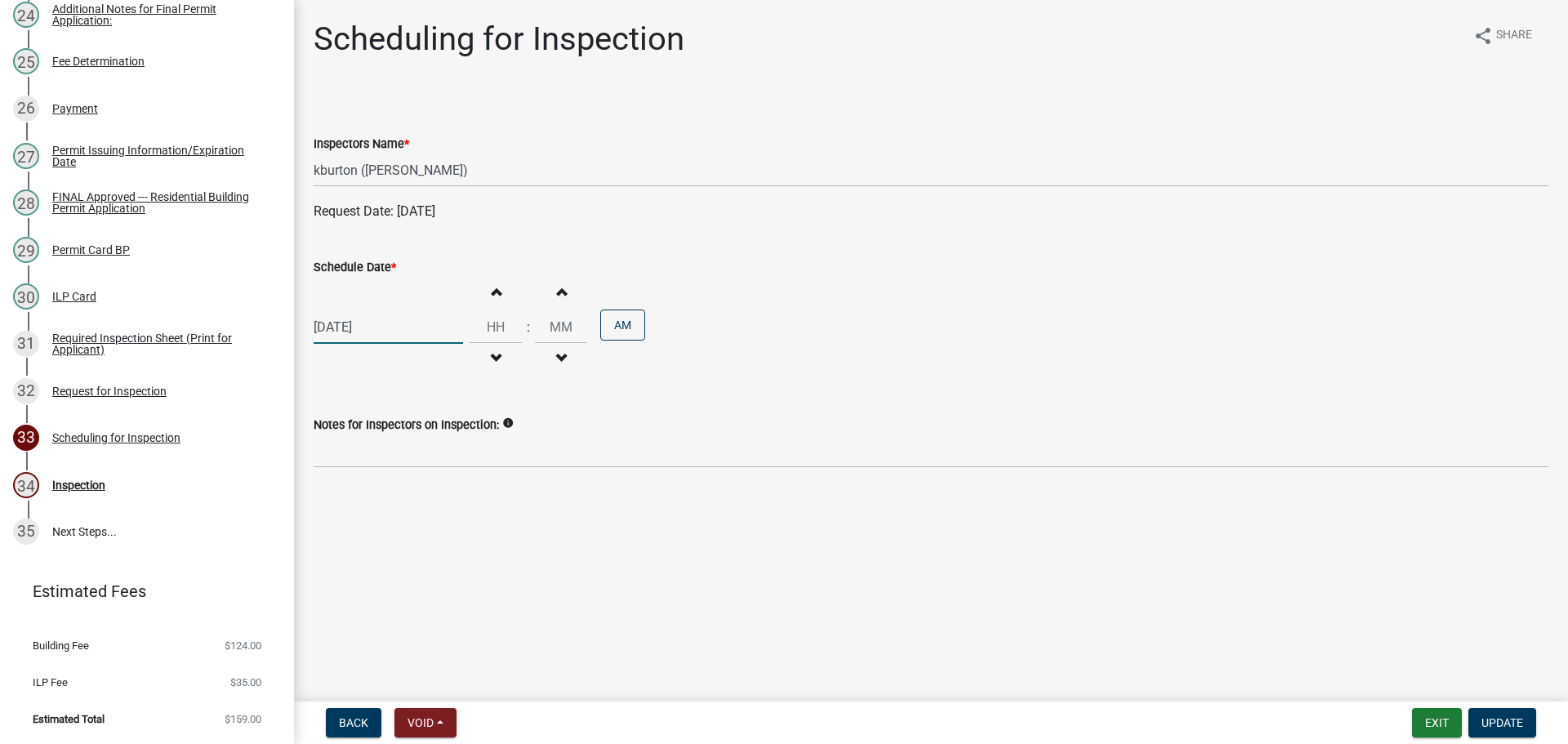
click at [363, 344] on div "[DATE]" at bounding box center [388, 327] width 149 height 34
select select "8"
select select "2025"
click at [389, 519] on div "20" at bounding box center [382, 506] width 26 height 26
type input "[DATE]"
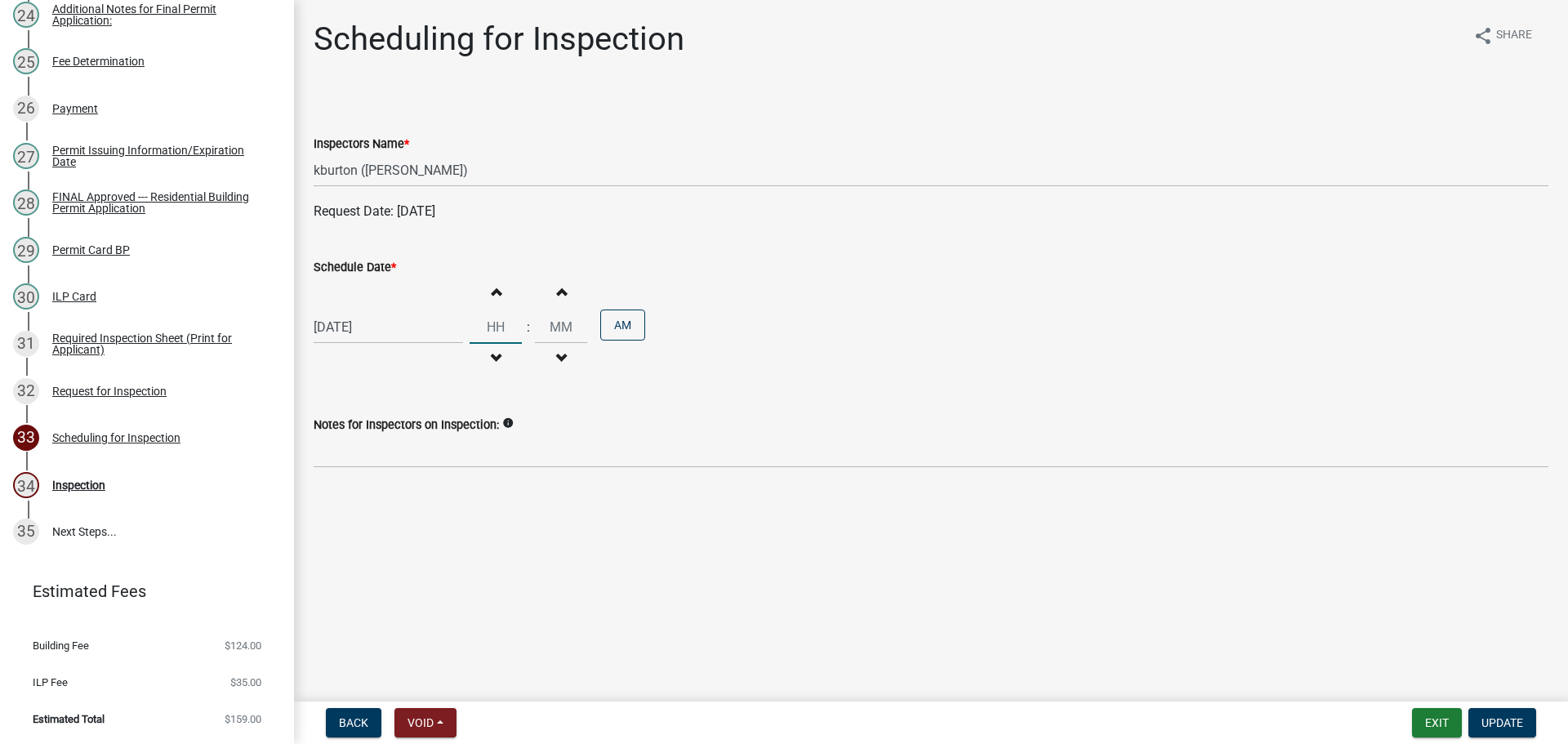
click at [516, 344] on input "Hours" at bounding box center [495, 327] width 52 height 34
type input "09"
type input "00"
click at [787, 377] on div "[DATE] Increment hours 09 Decrement hours : Increment minutes 00 Decrement minu…" at bounding box center [930, 327] width 1234 height 100
click at [1503, 721] on span "Update" at bounding box center [1503, 722] width 42 height 13
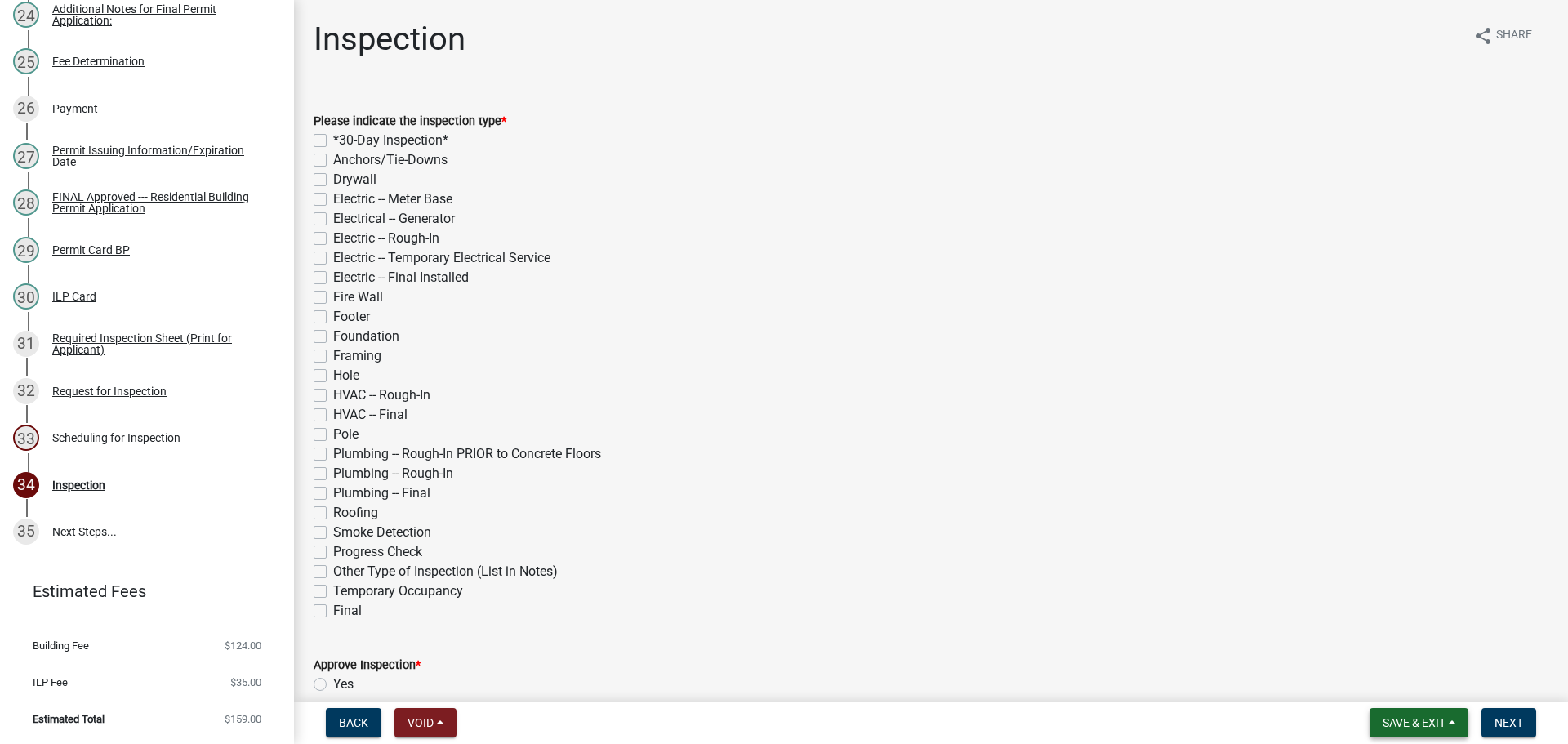
click at [1404, 710] on button "Save & Exit" at bounding box center [1419, 722] width 99 height 29
click at [1354, 673] on button "Save & Exit" at bounding box center [1403, 676] width 131 height 39
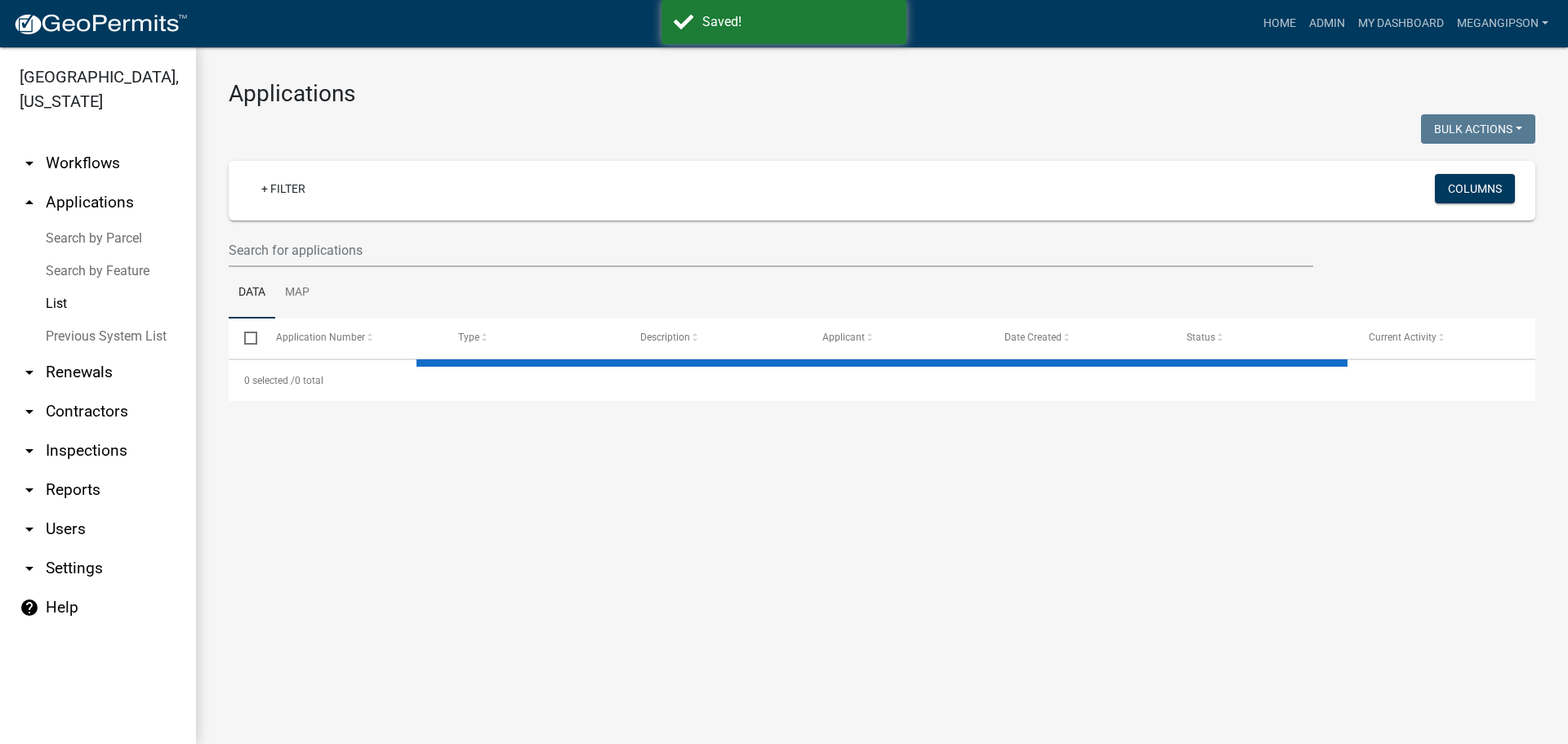
select select "3: 100"
